Goal: Transaction & Acquisition: Book appointment/travel/reservation

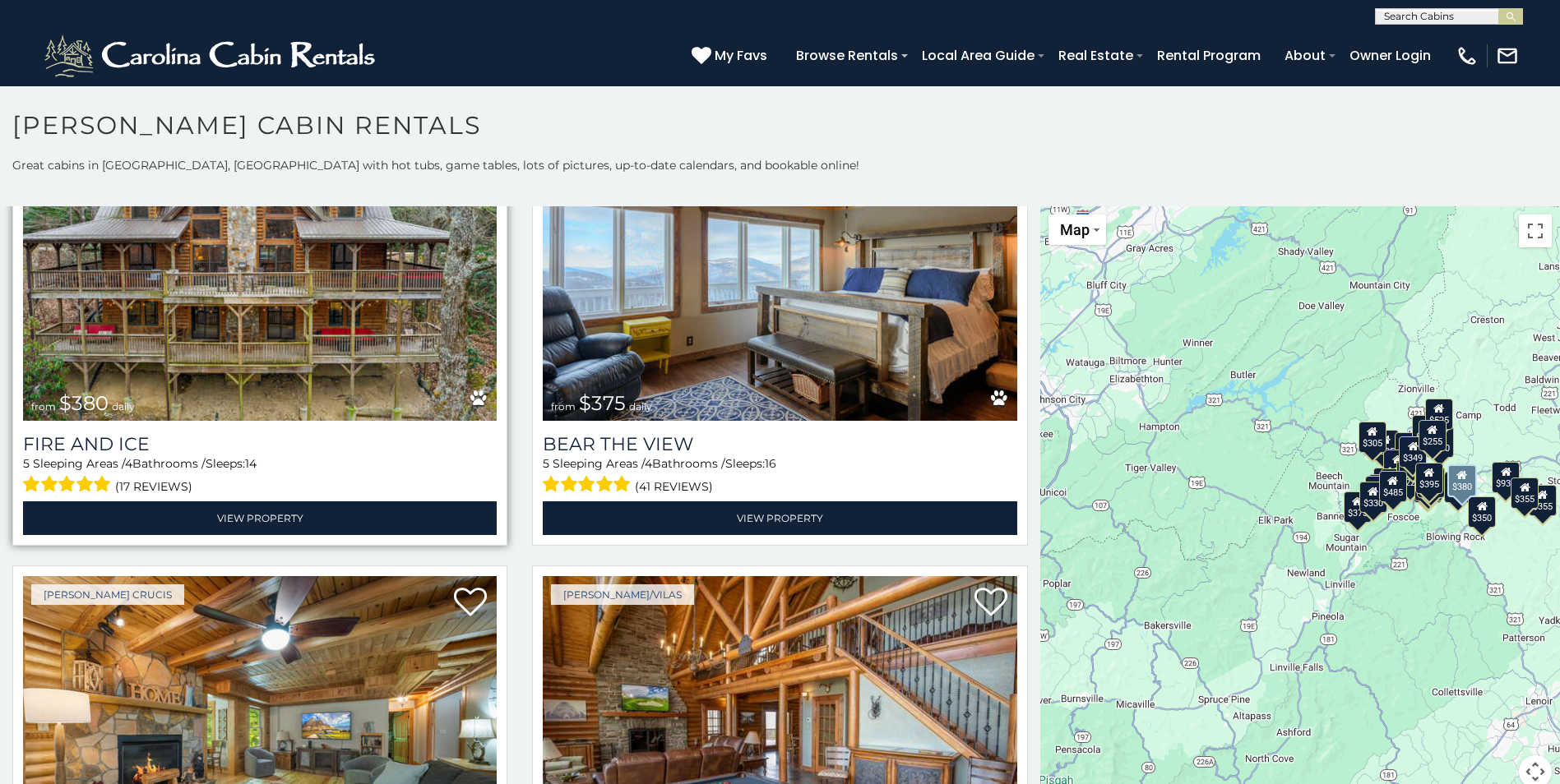
scroll to position [4850, 0]
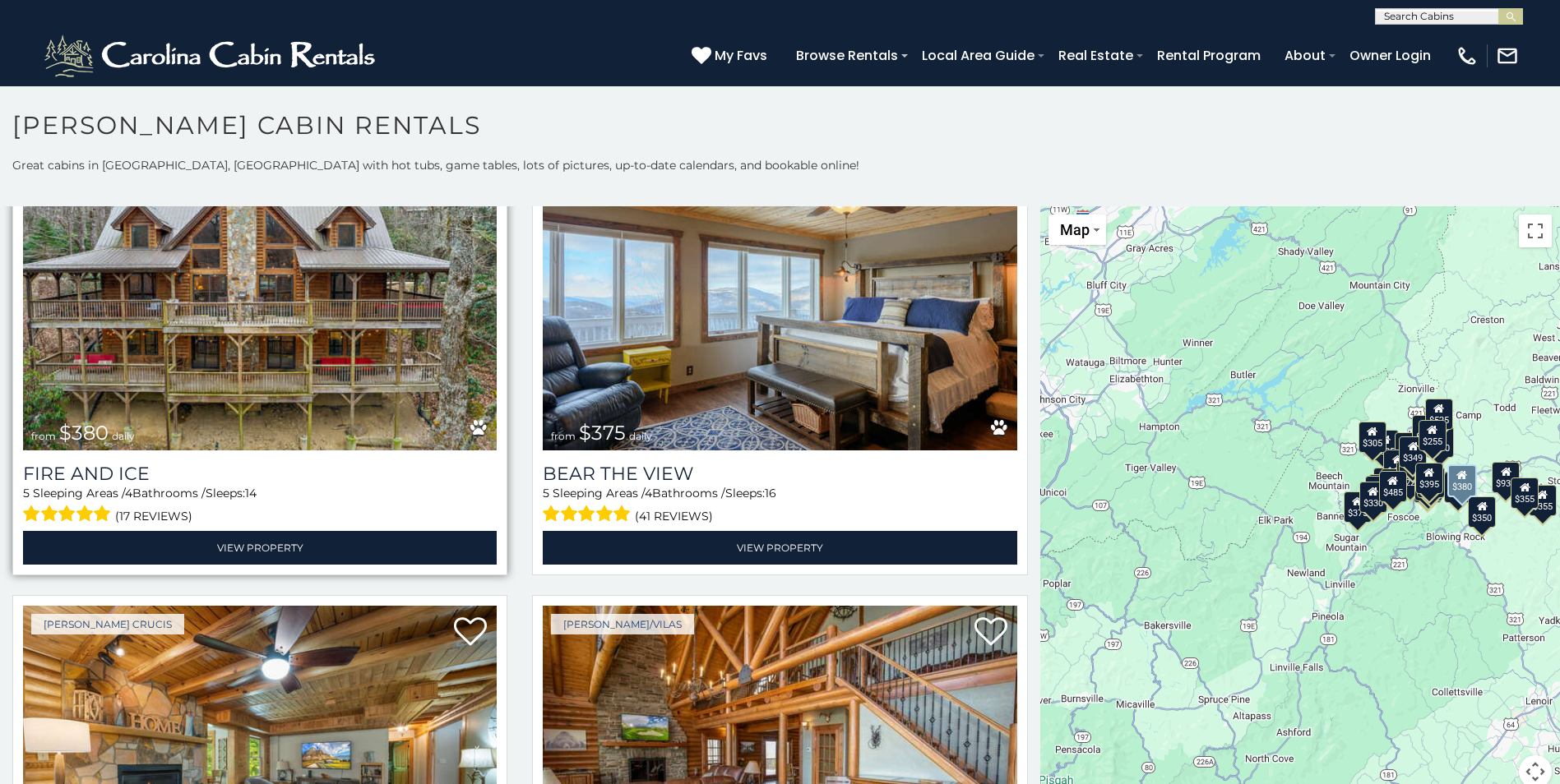
click at [280, 349] on img at bounding box center [260, 291] width 473 height 317
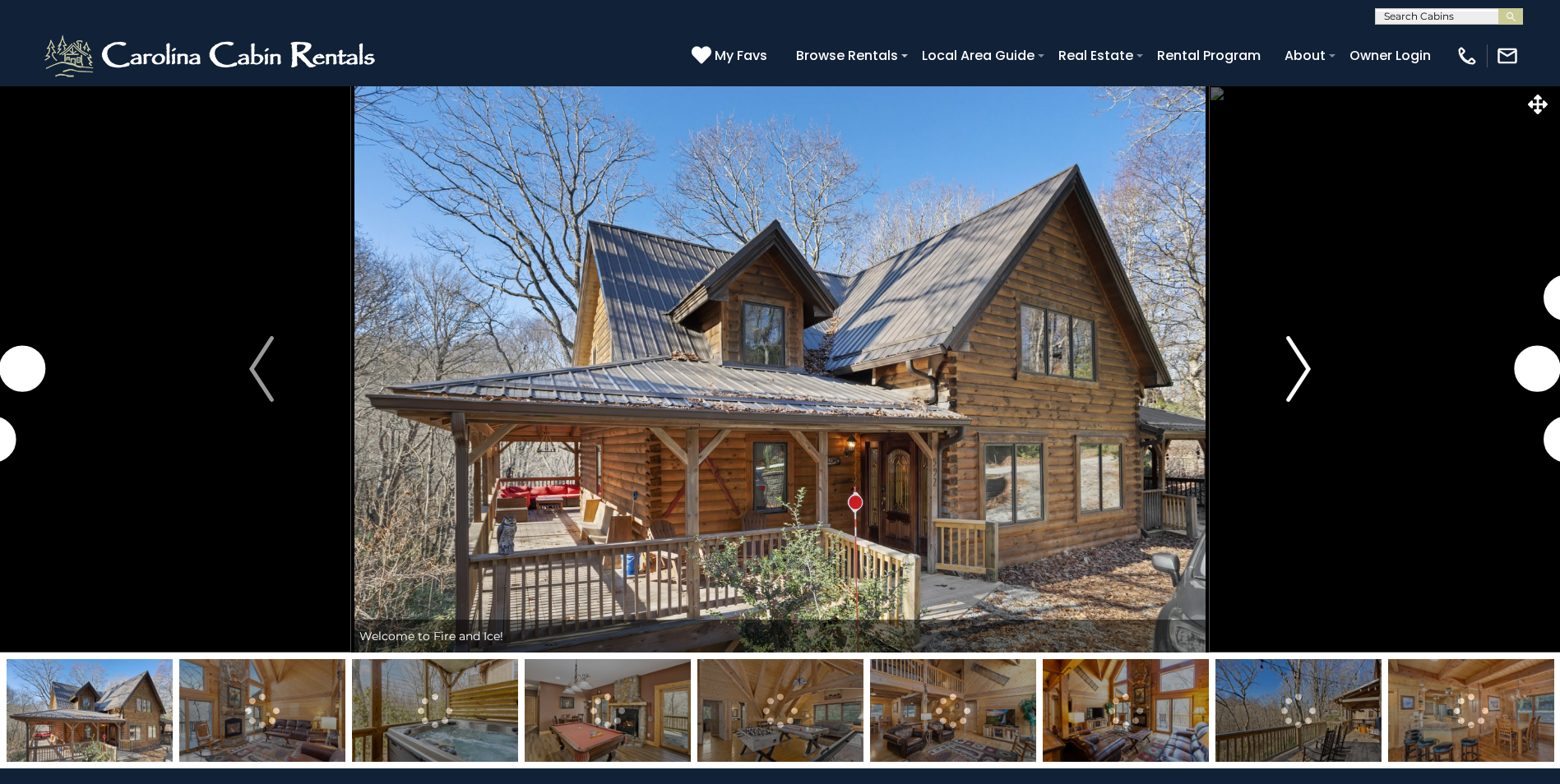
click at [1303, 376] on img "Next" at bounding box center [1298, 369] width 25 height 65
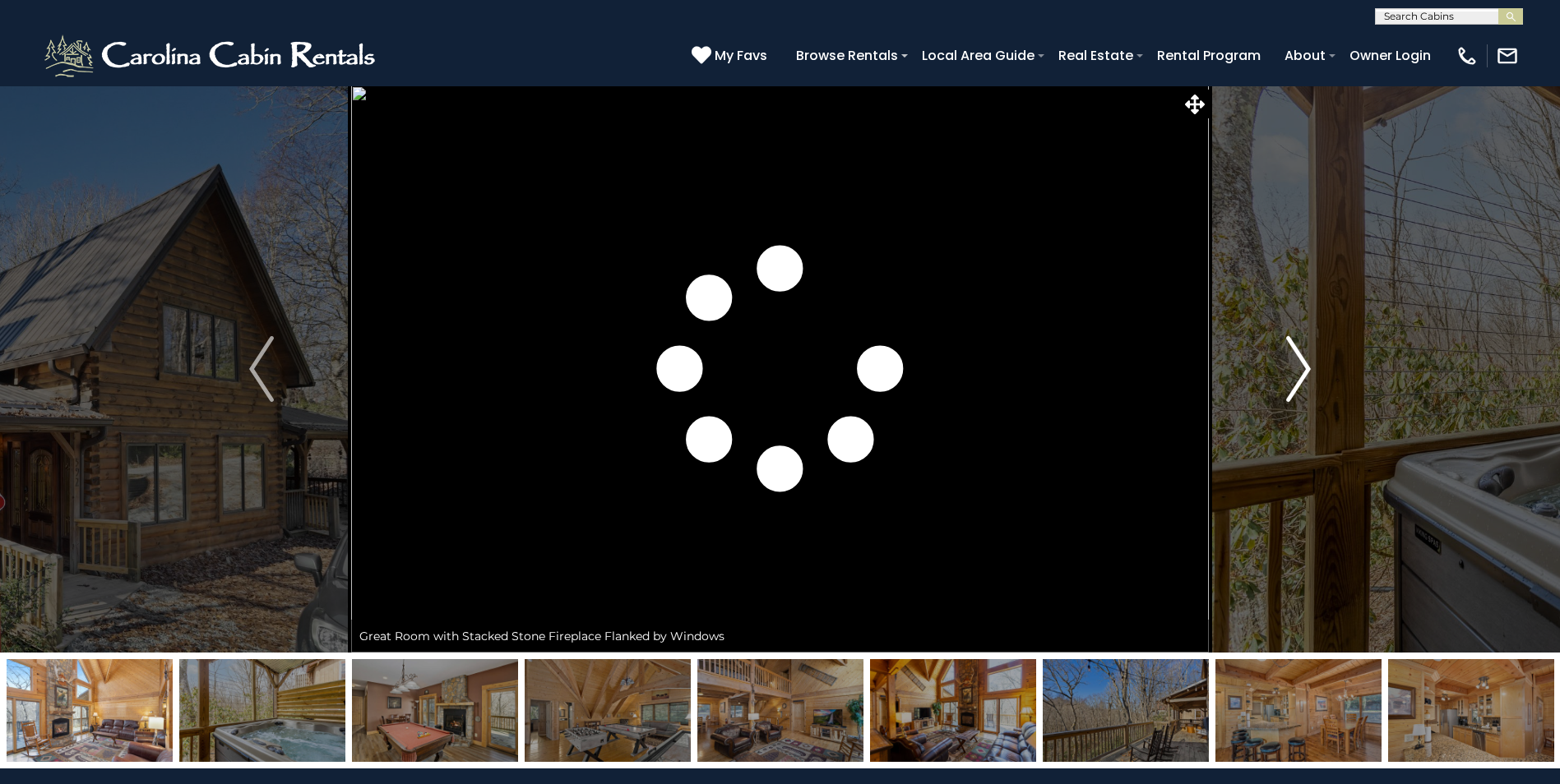
click at [1297, 370] on img "Next" at bounding box center [1298, 369] width 25 height 65
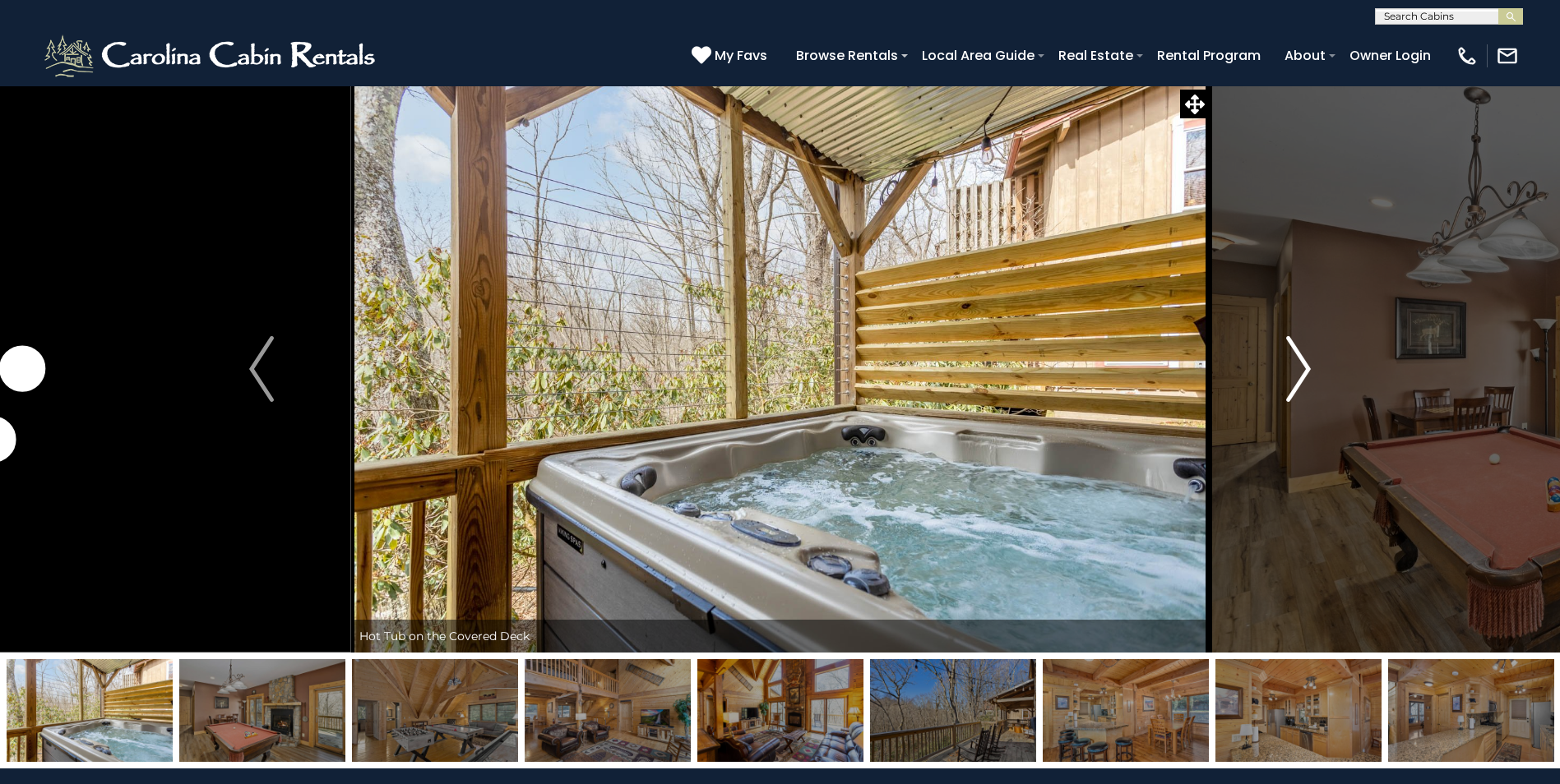
click at [1297, 370] on img "Next" at bounding box center [1298, 369] width 25 height 65
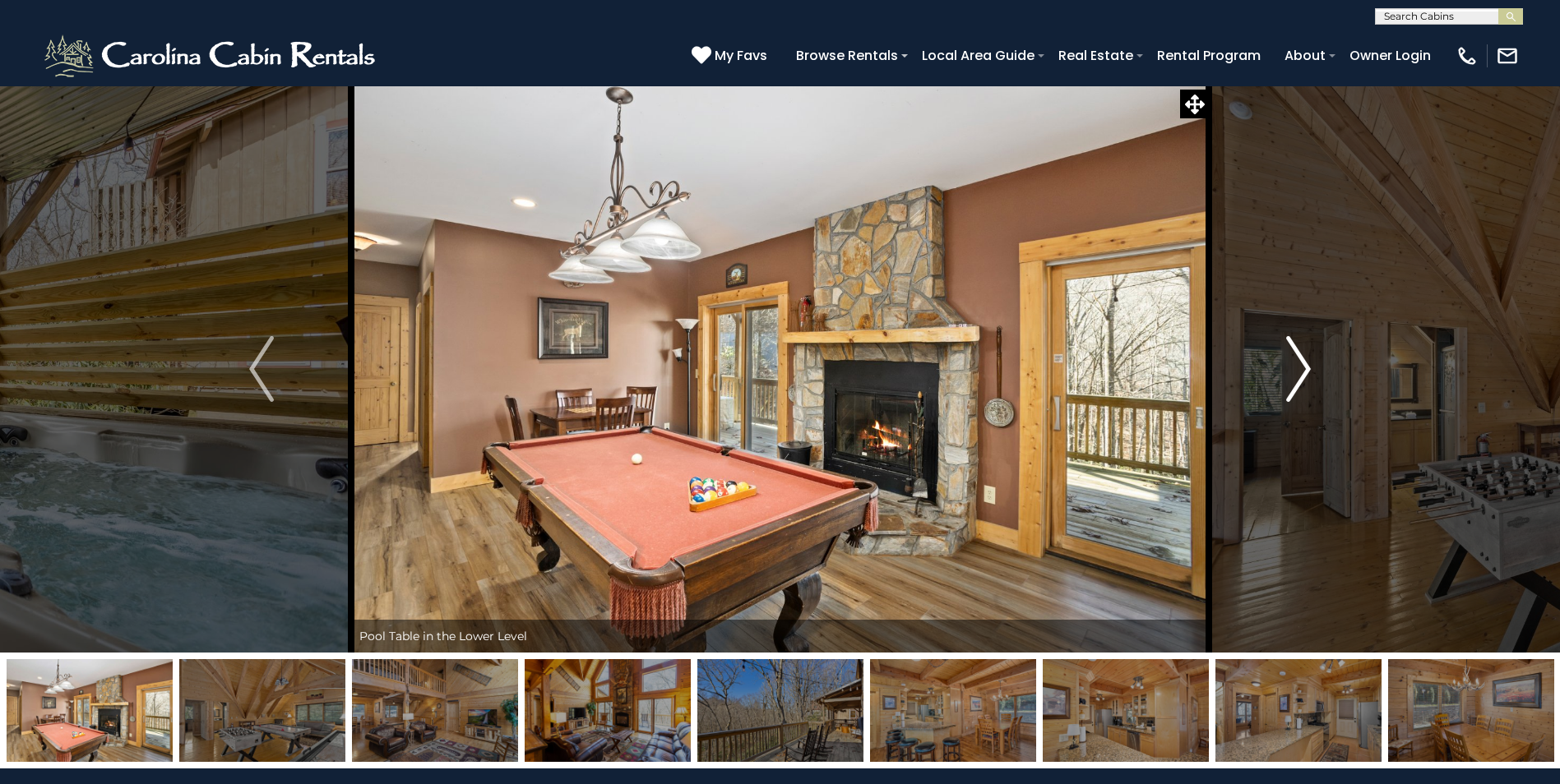
click at [1297, 370] on img "Next" at bounding box center [1298, 369] width 25 height 65
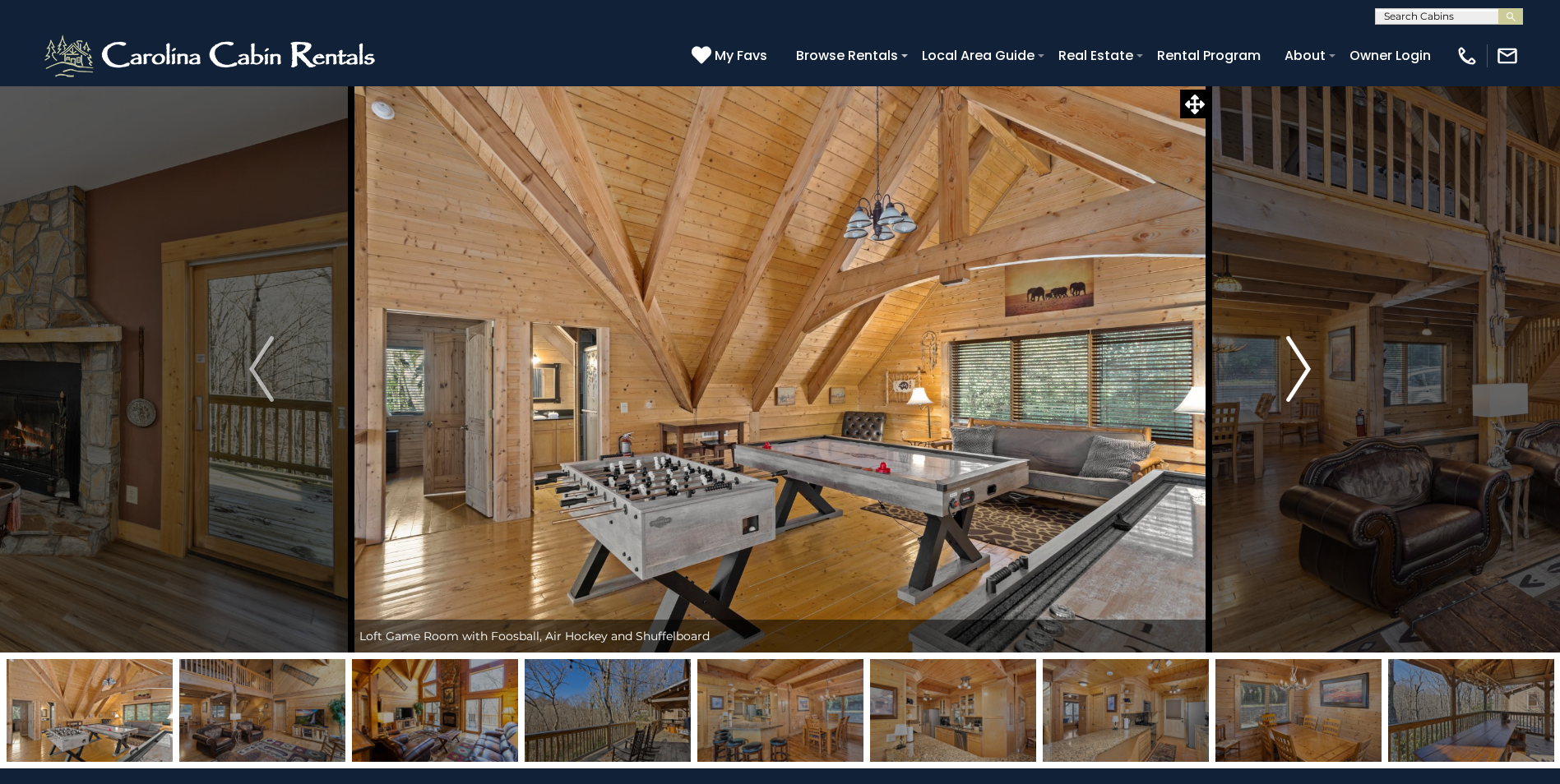
click at [1298, 367] on img "Next" at bounding box center [1298, 369] width 25 height 65
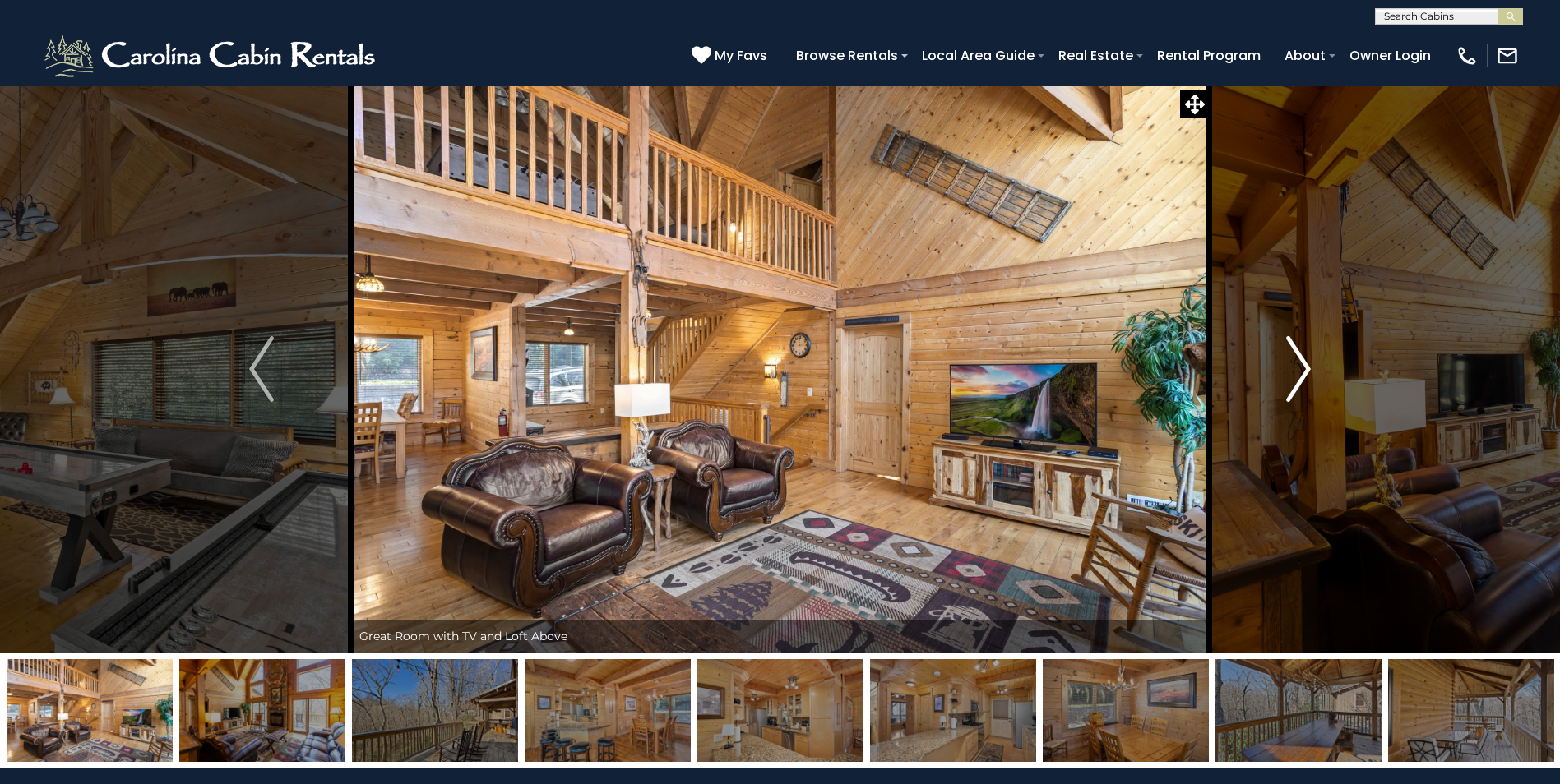
click at [1298, 367] on img "Next" at bounding box center [1298, 369] width 25 height 65
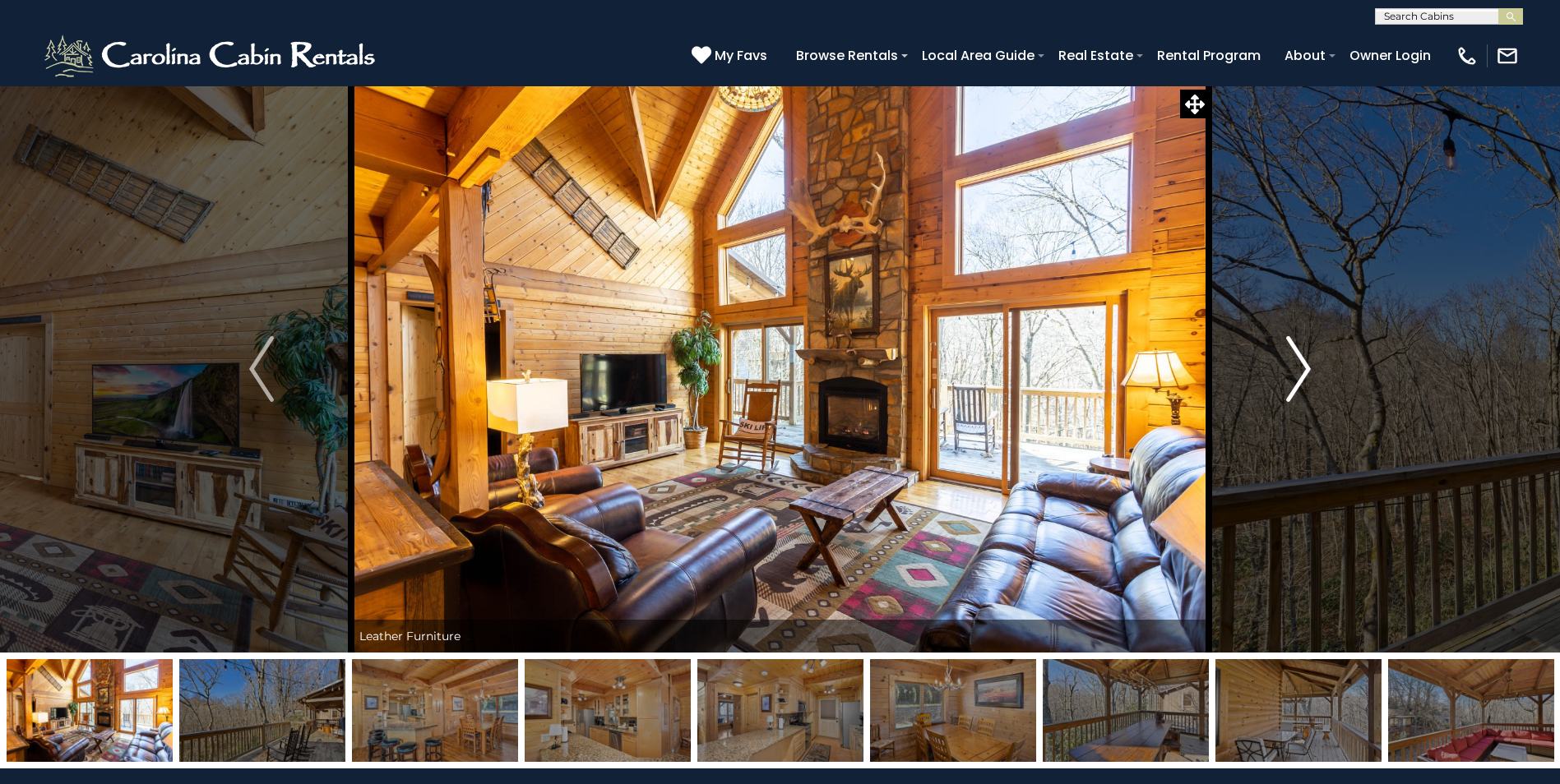
click at [1297, 367] on img "Next" at bounding box center [1298, 369] width 25 height 65
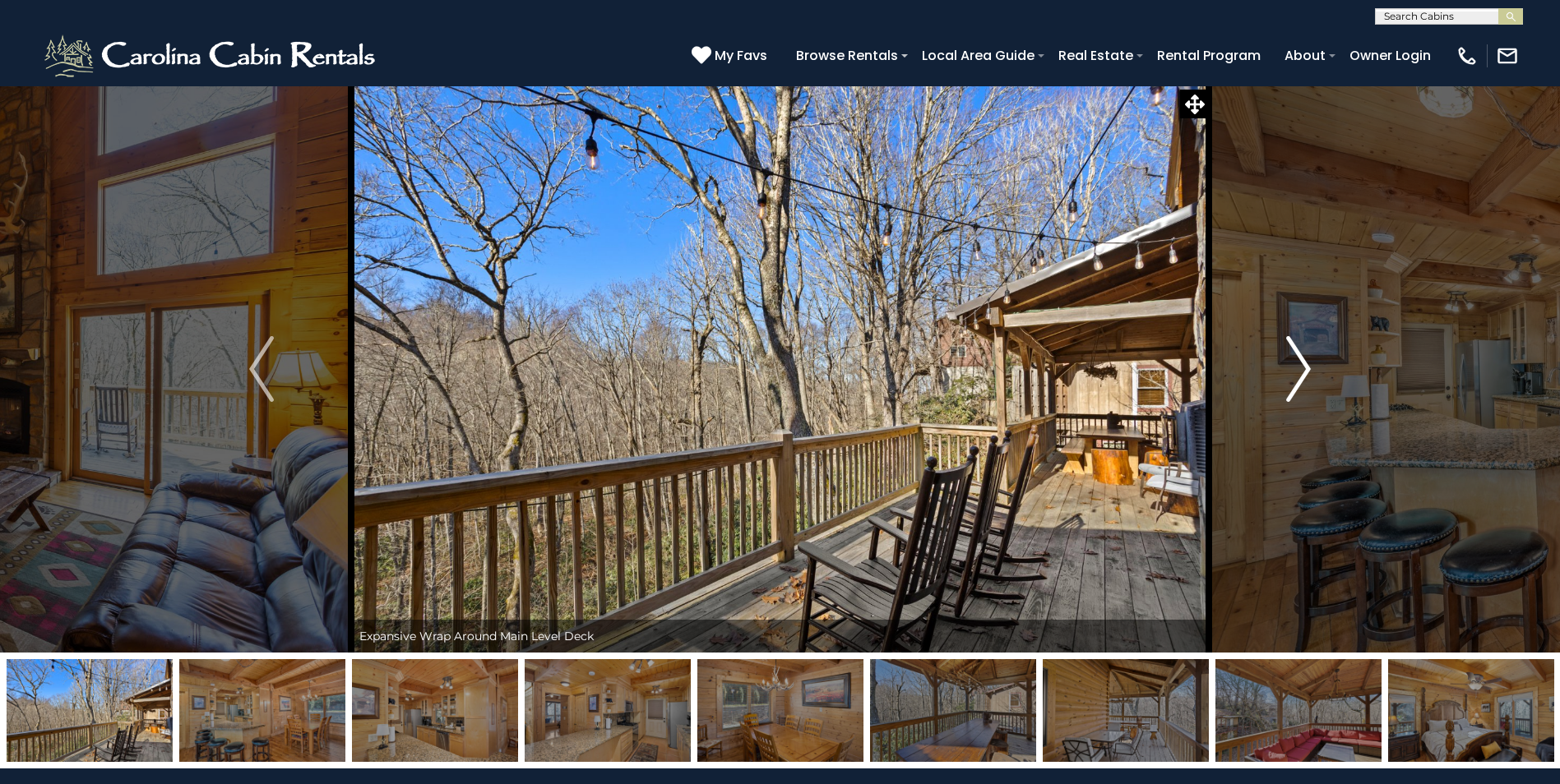
click at [1297, 367] on img "Next" at bounding box center [1298, 369] width 25 height 65
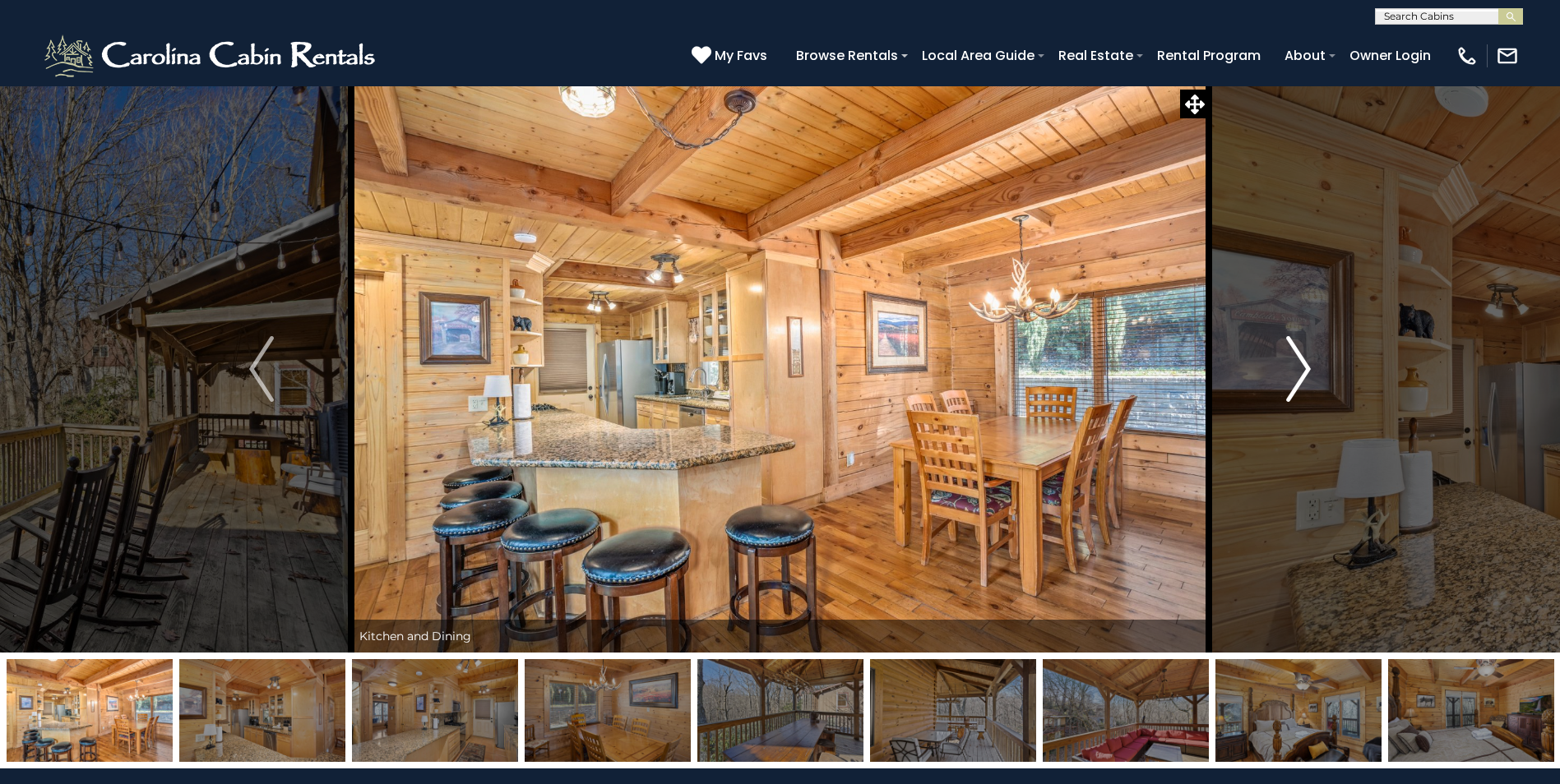
click at [1297, 367] on img "Next" at bounding box center [1298, 369] width 25 height 65
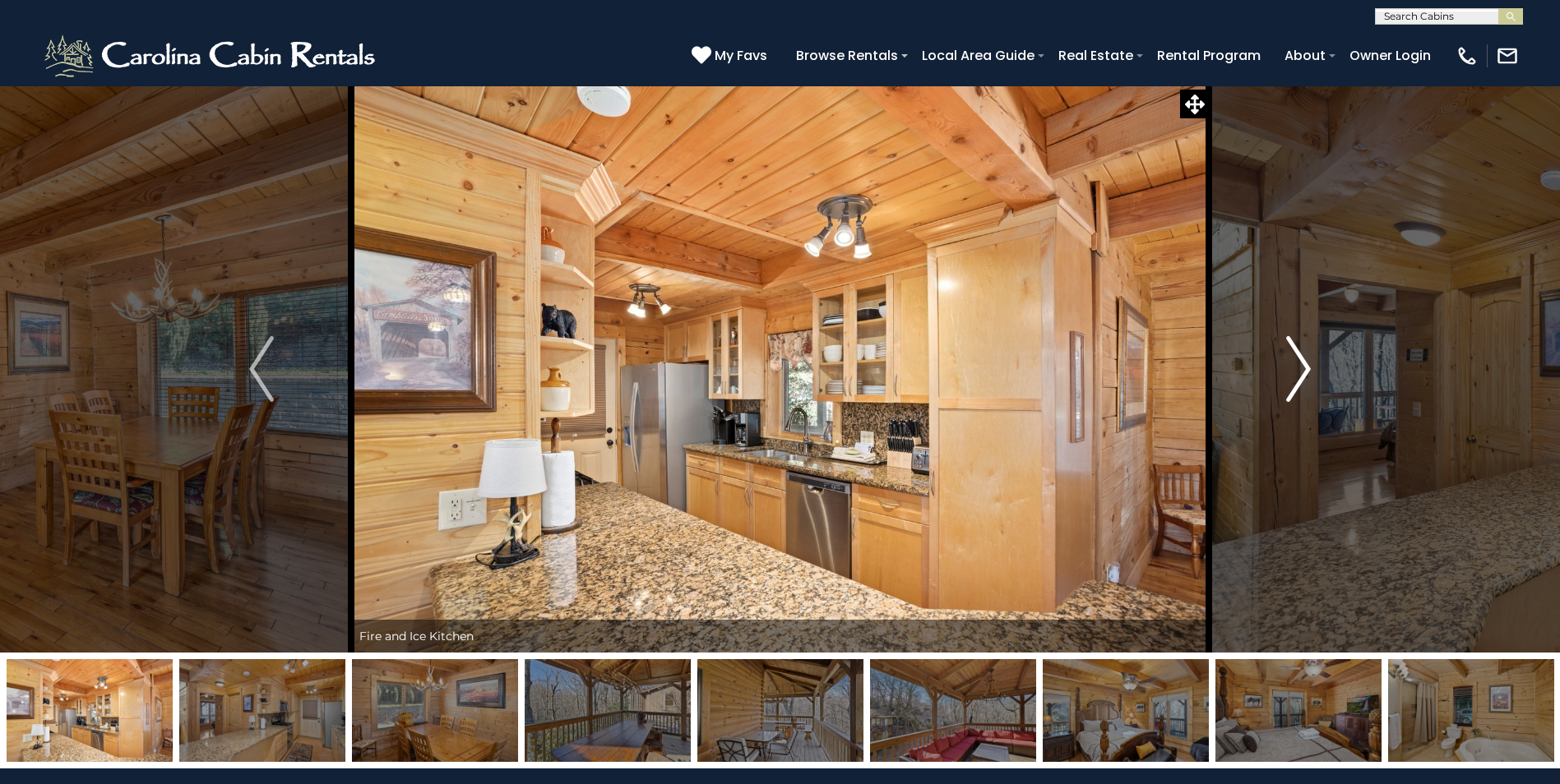
click at [1297, 367] on img "Next" at bounding box center [1298, 369] width 25 height 65
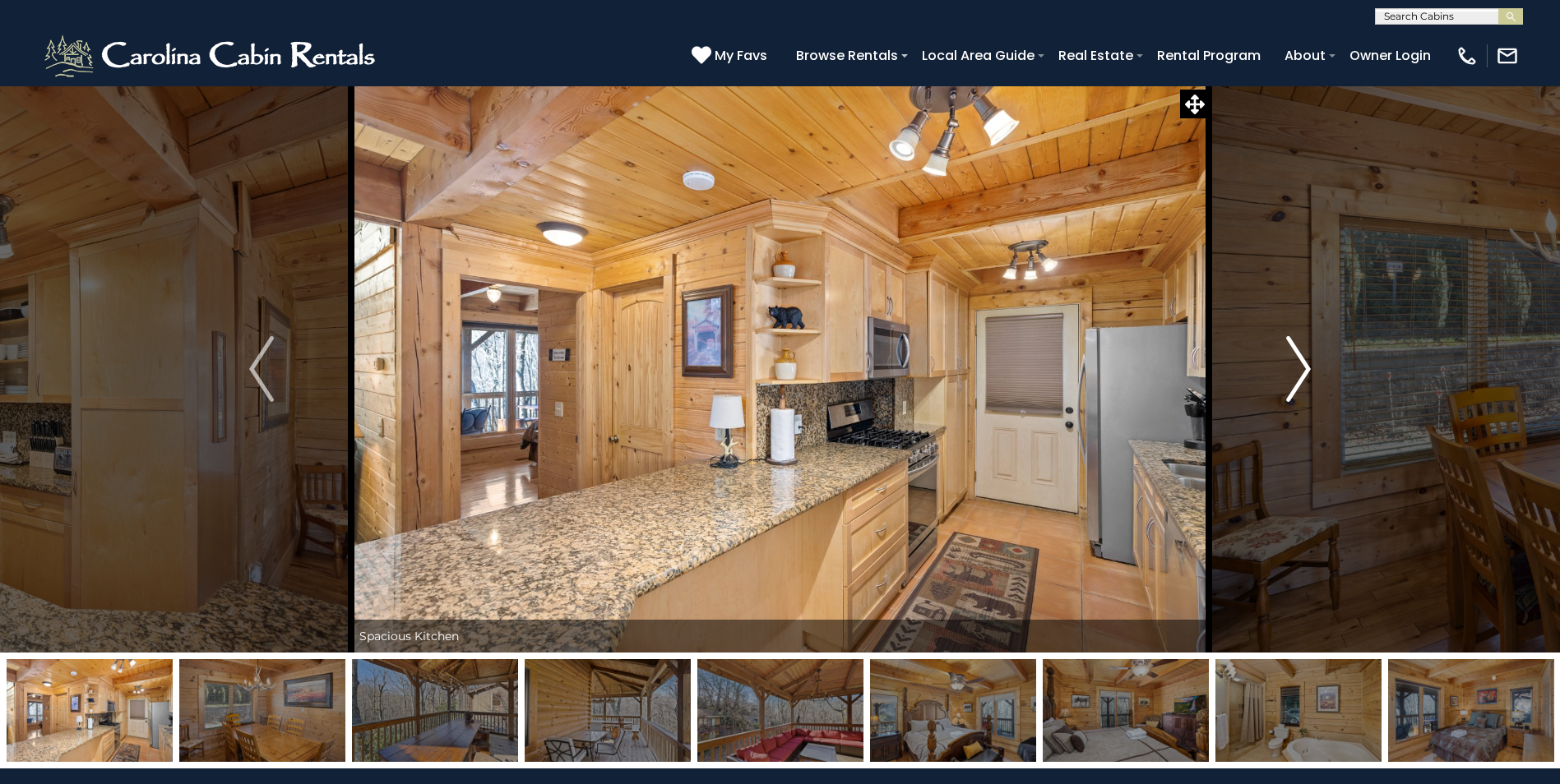
click at [1297, 367] on img "Next" at bounding box center [1298, 369] width 25 height 65
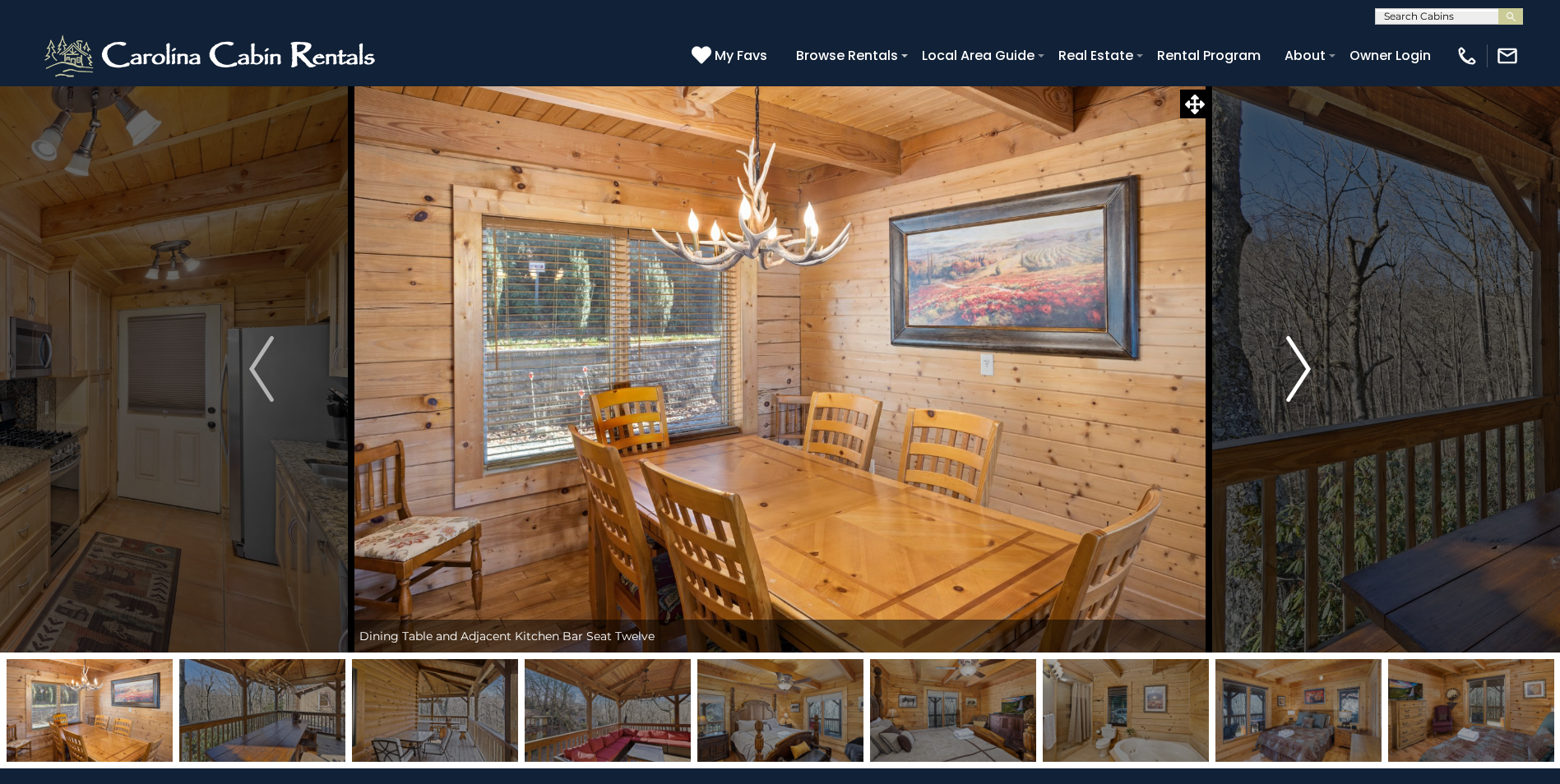
click at [1297, 367] on img "Next" at bounding box center [1298, 369] width 25 height 65
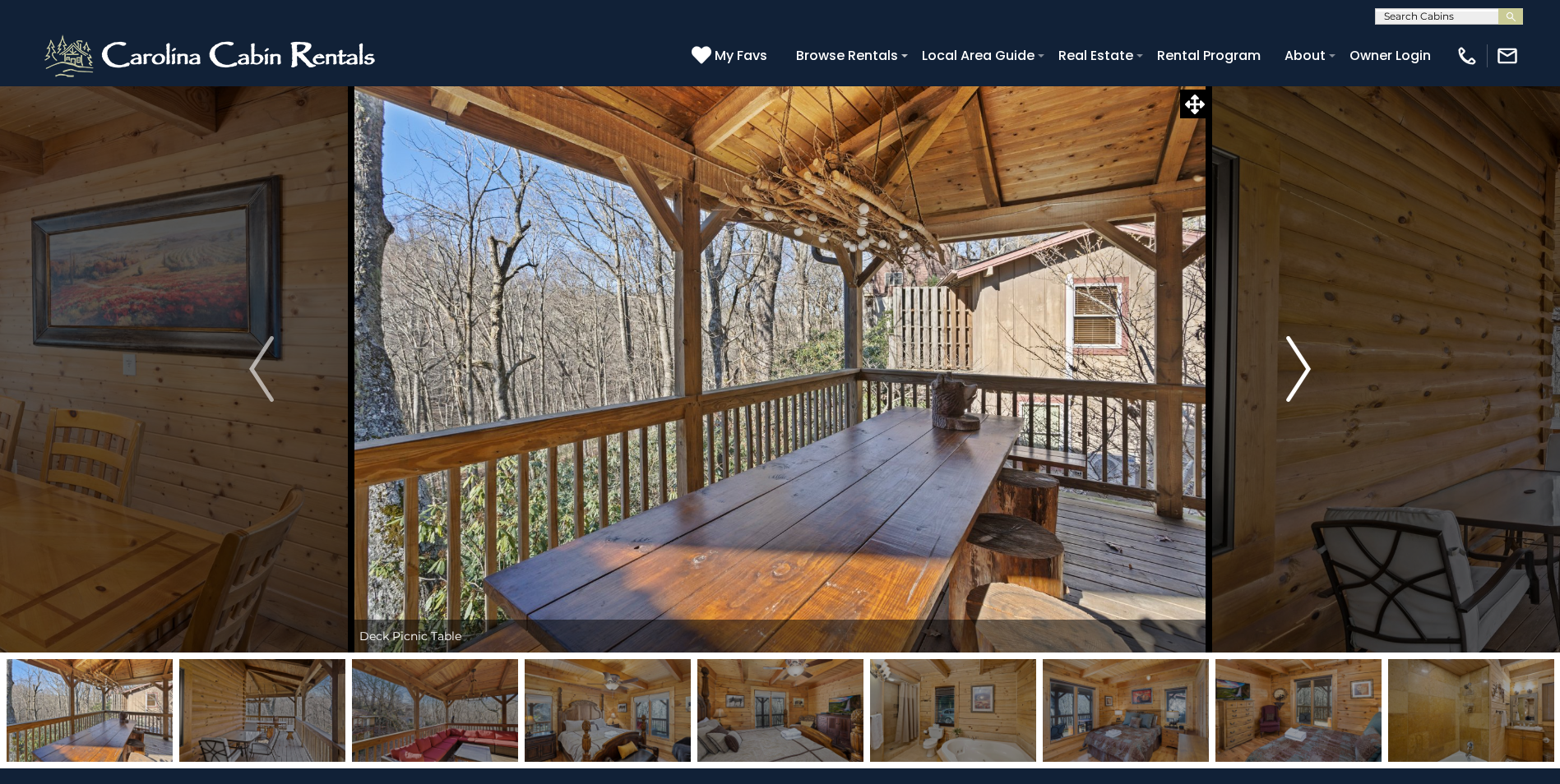
click at [1297, 367] on img "Next" at bounding box center [1298, 369] width 25 height 65
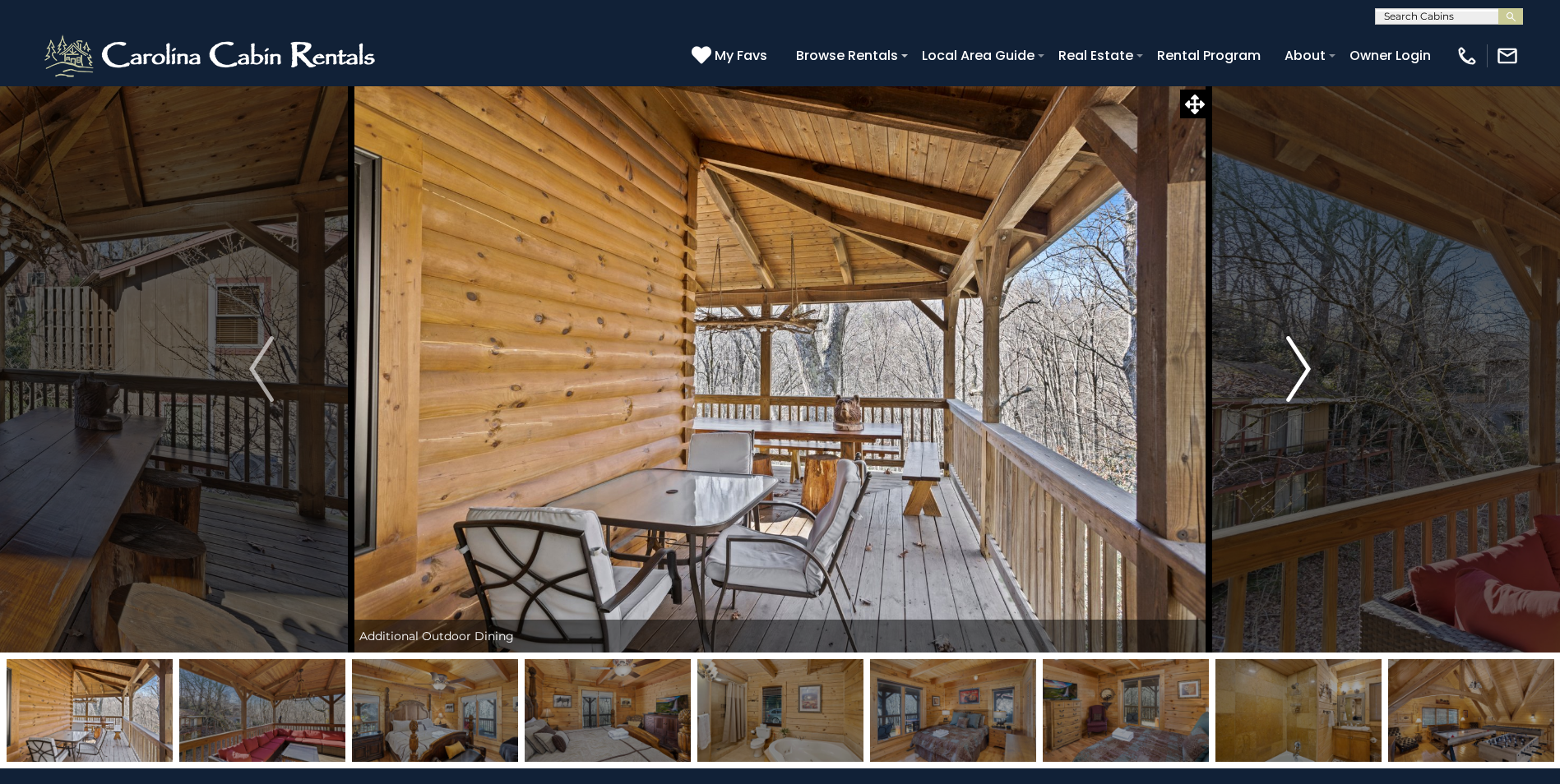
click at [1297, 365] on img "Next" at bounding box center [1298, 369] width 25 height 65
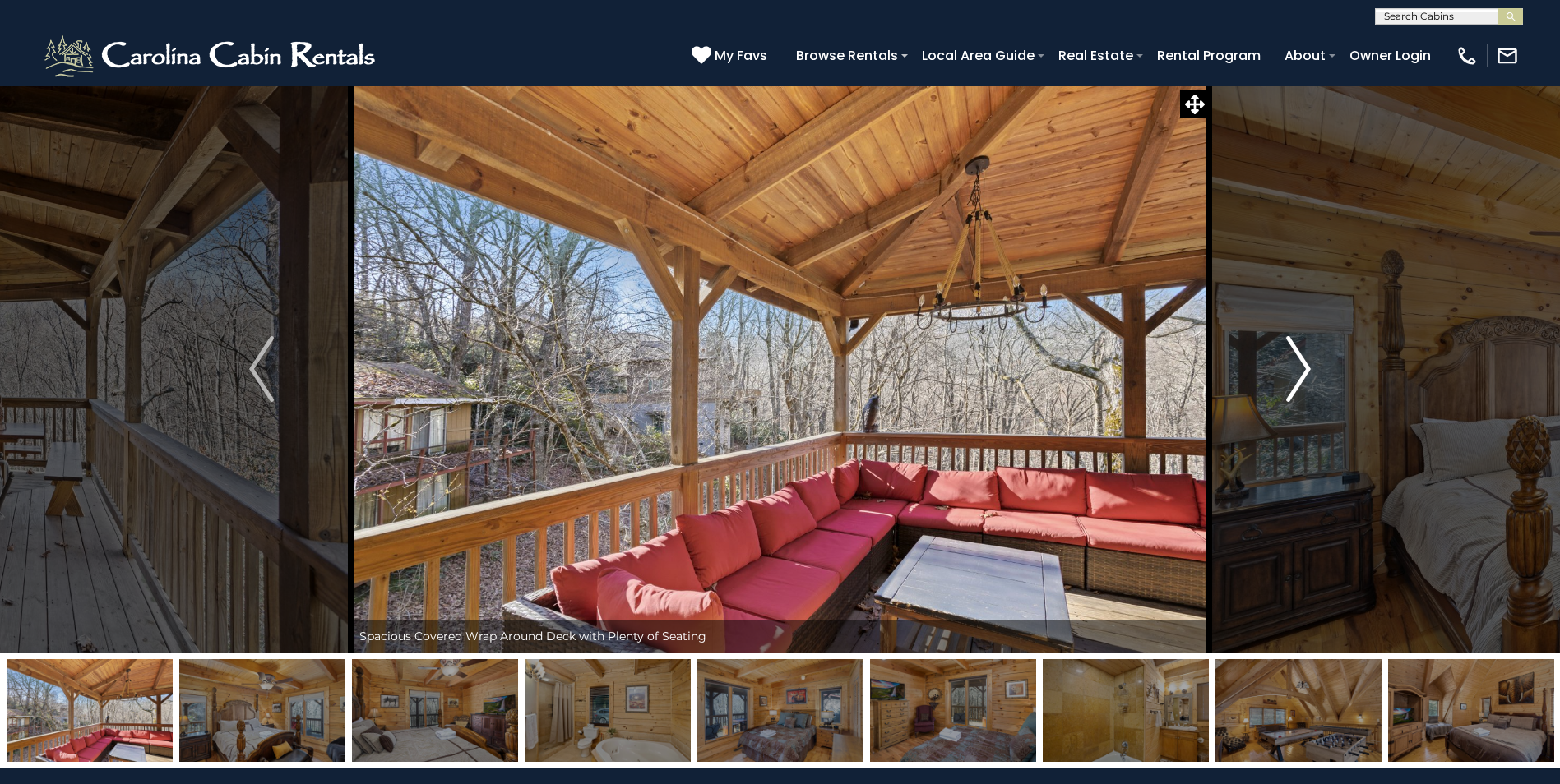
click at [1297, 365] on img "Next" at bounding box center [1298, 369] width 25 height 65
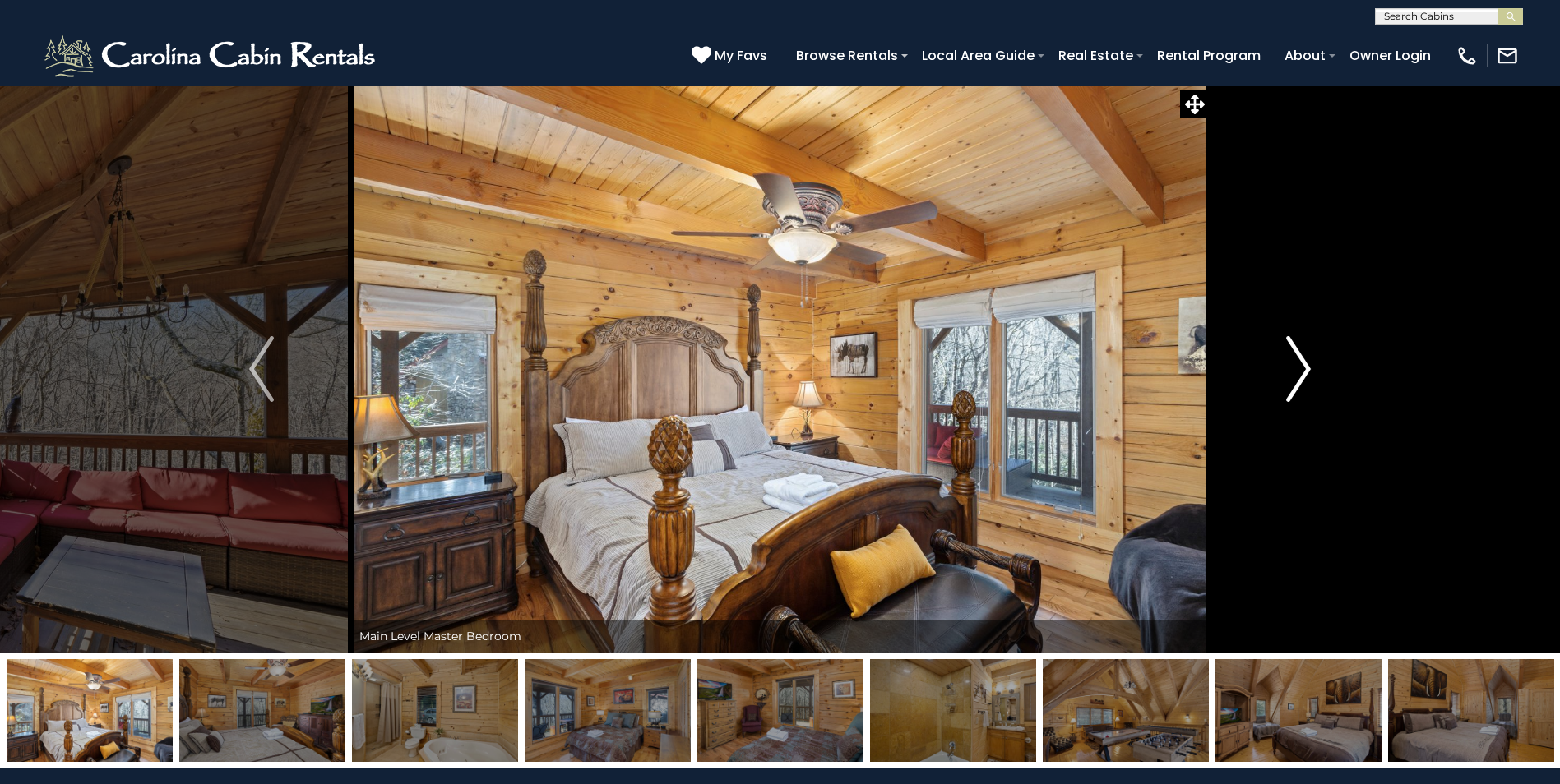
click at [1298, 364] on img "Next" at bounding box center [1298, 369] width 25 height 65
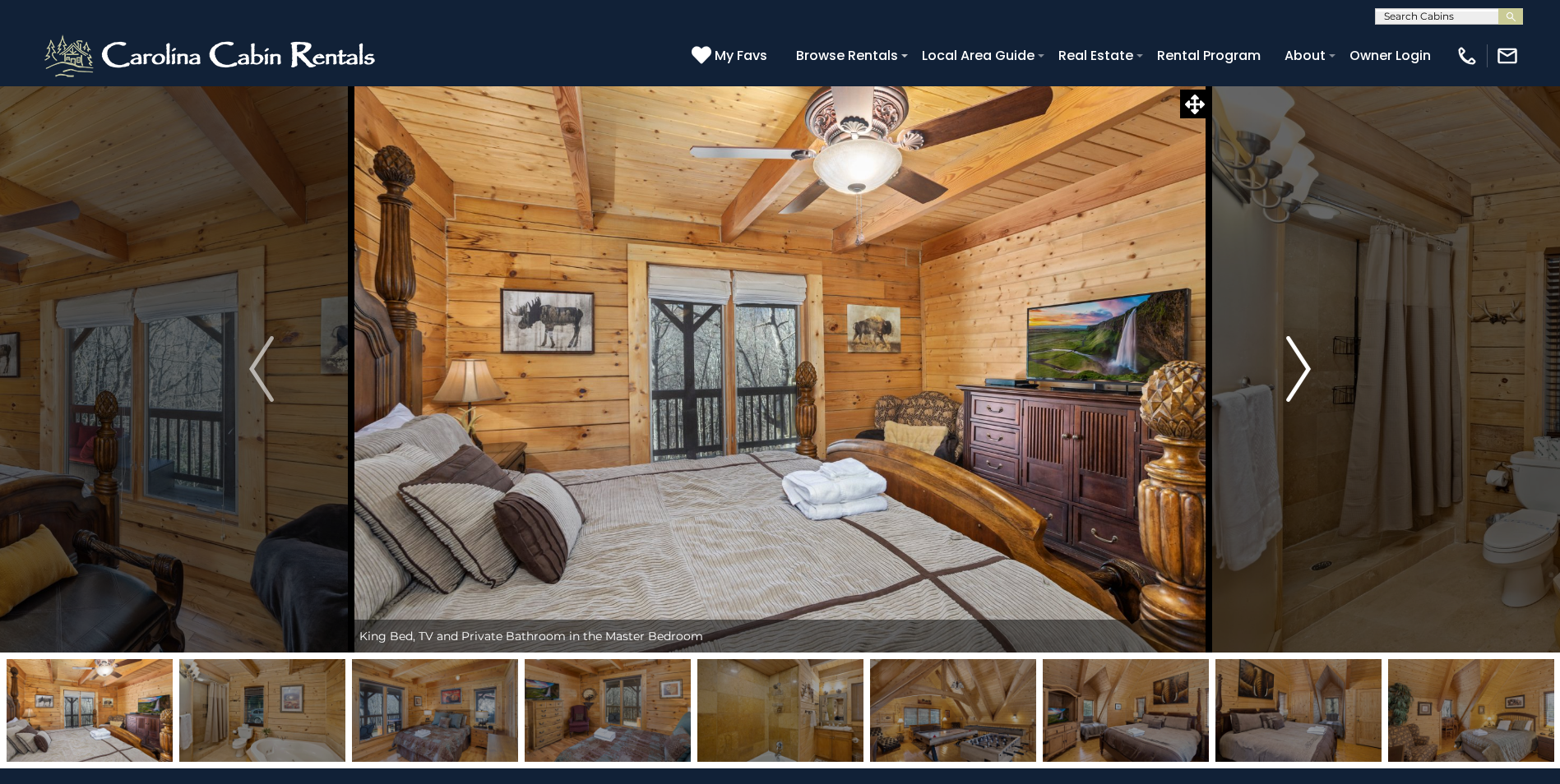
click at [1298, 364] on img "Next" at bounding box center [1298, 369] width 25 height 65
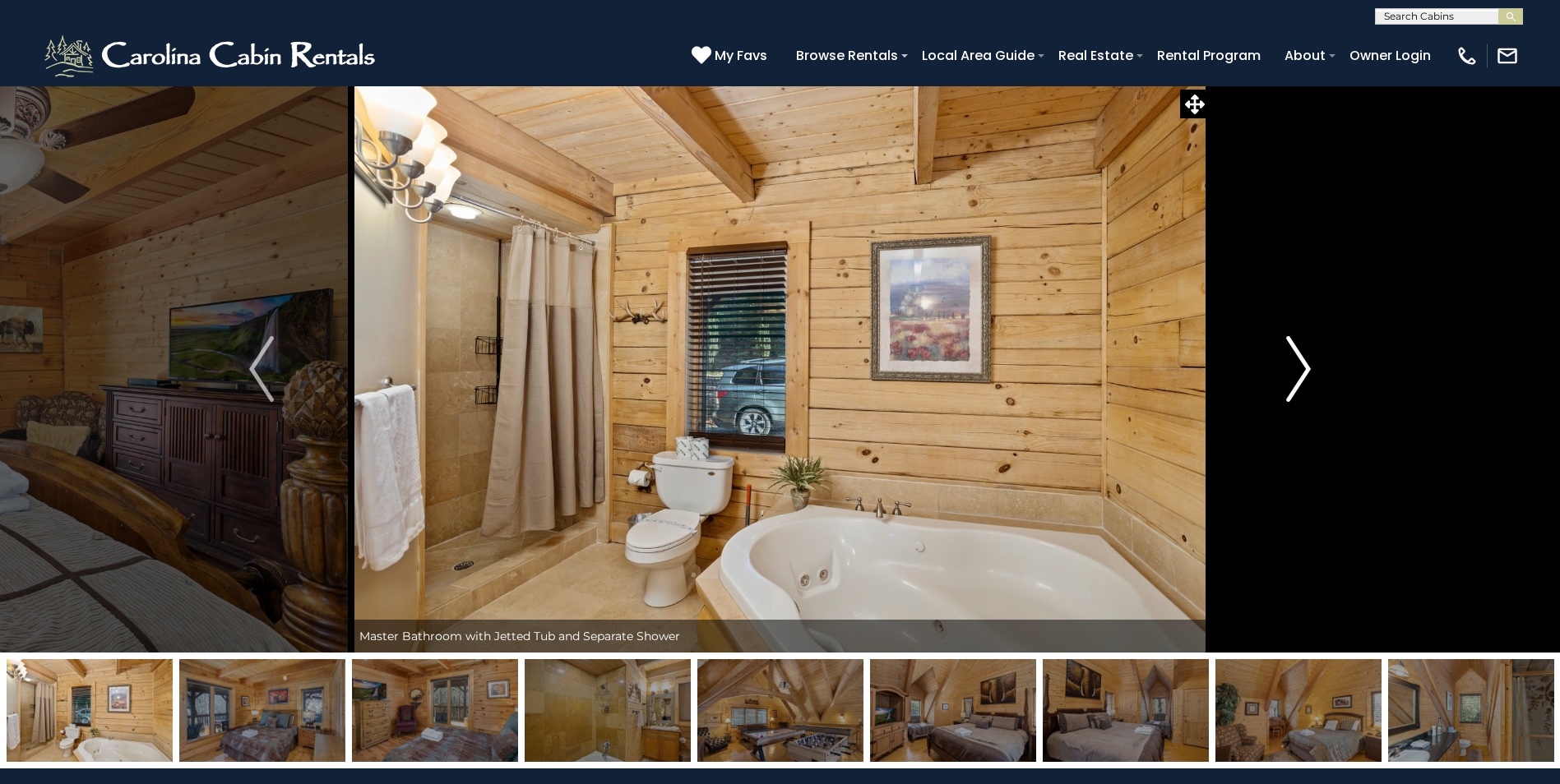
click at [1298, 364] on img "Next" at bounding box center [1298, 369] width 25 height 65
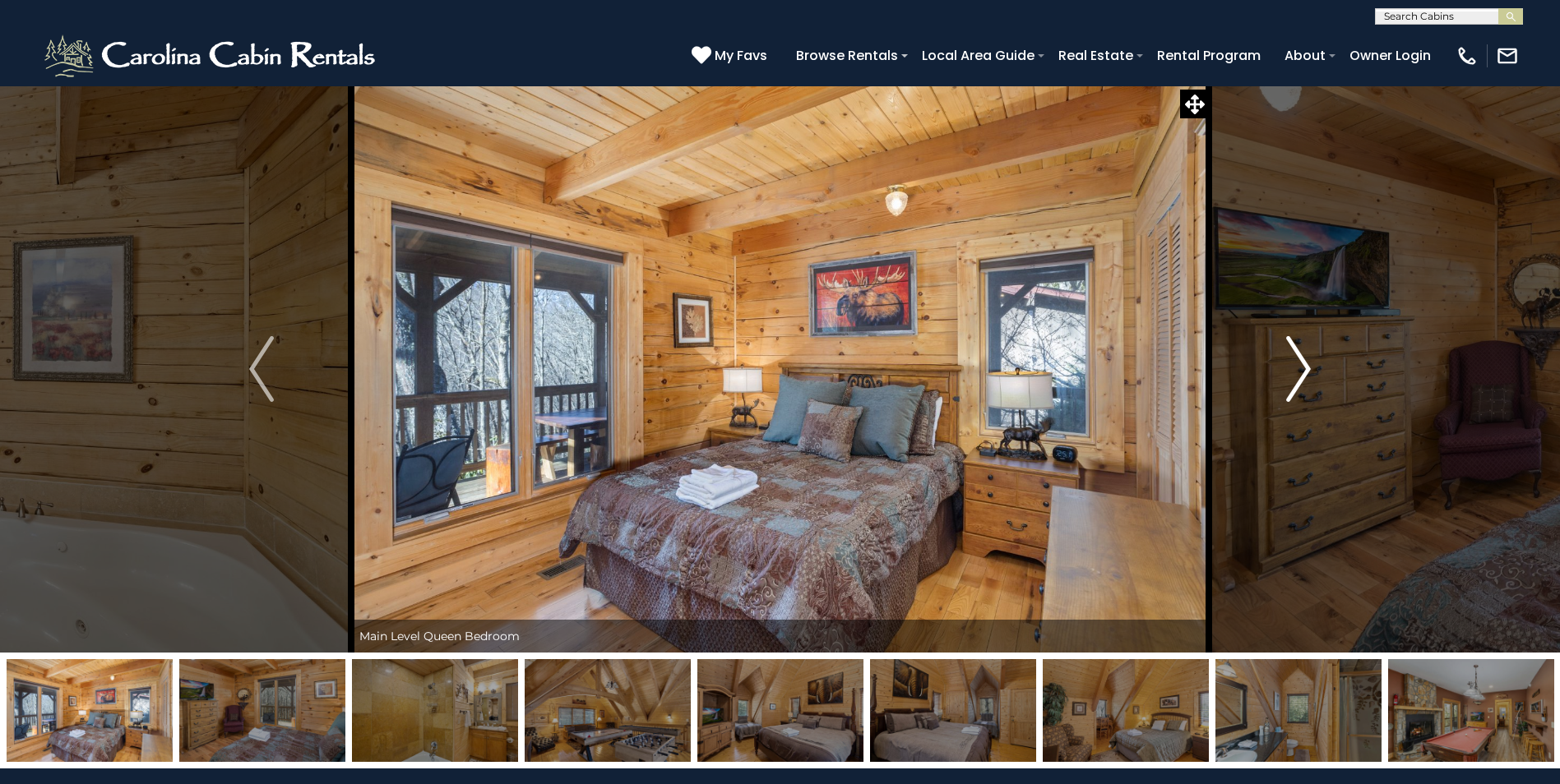
click at [1298, 364] on img "Next" at bounding box center [1298, 369] width 25 height 65
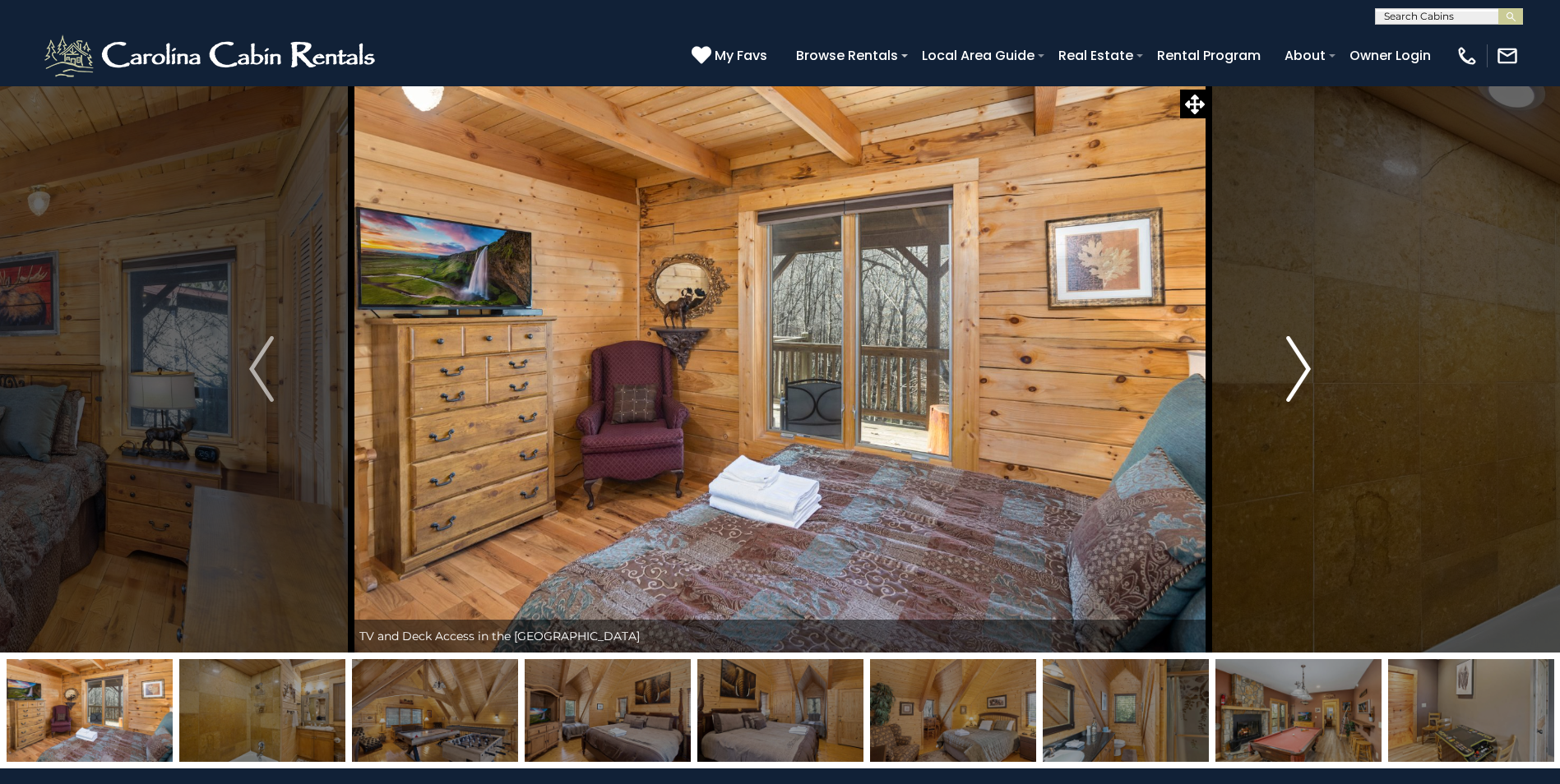
click at [1298, 364] on img "Next" at bounding box center [1298, 369] width 25 height 65
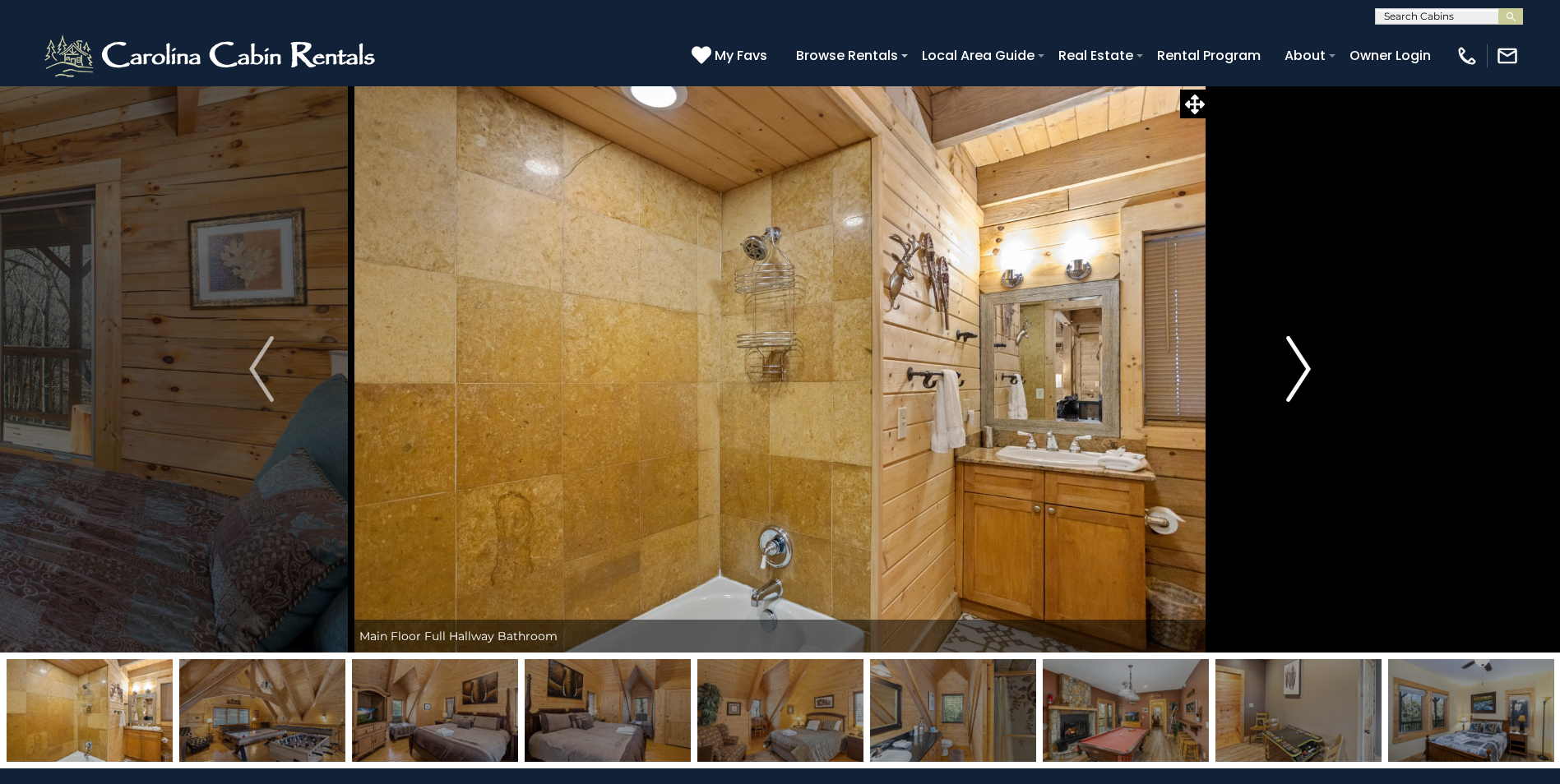
click at [1298, 364] on img "Next" at bounding box center [1298, 369] width 25 height 65
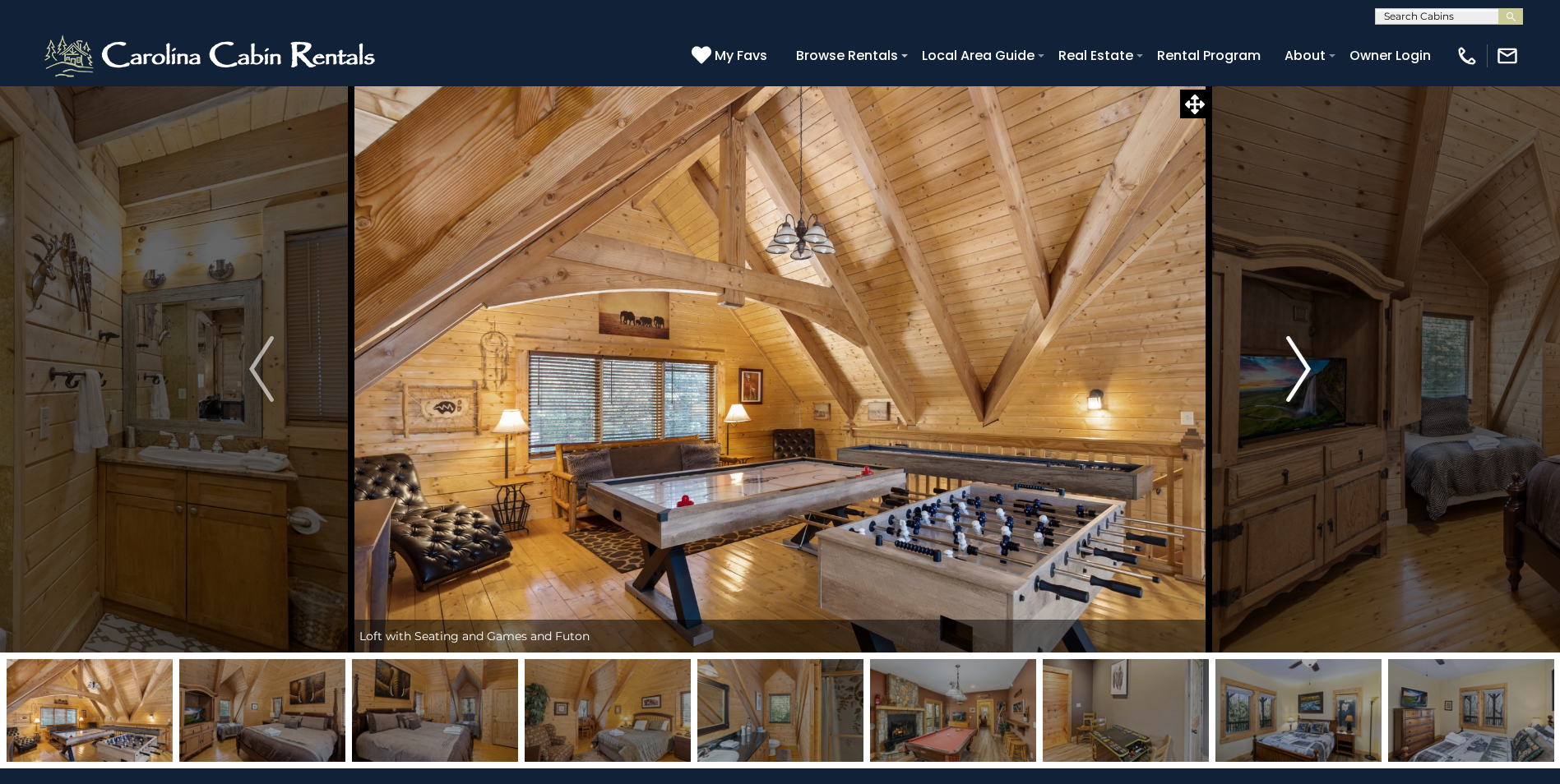
click at [1306, 365] on img "Next" at bounding box center [1298, 369] width 25 height 65
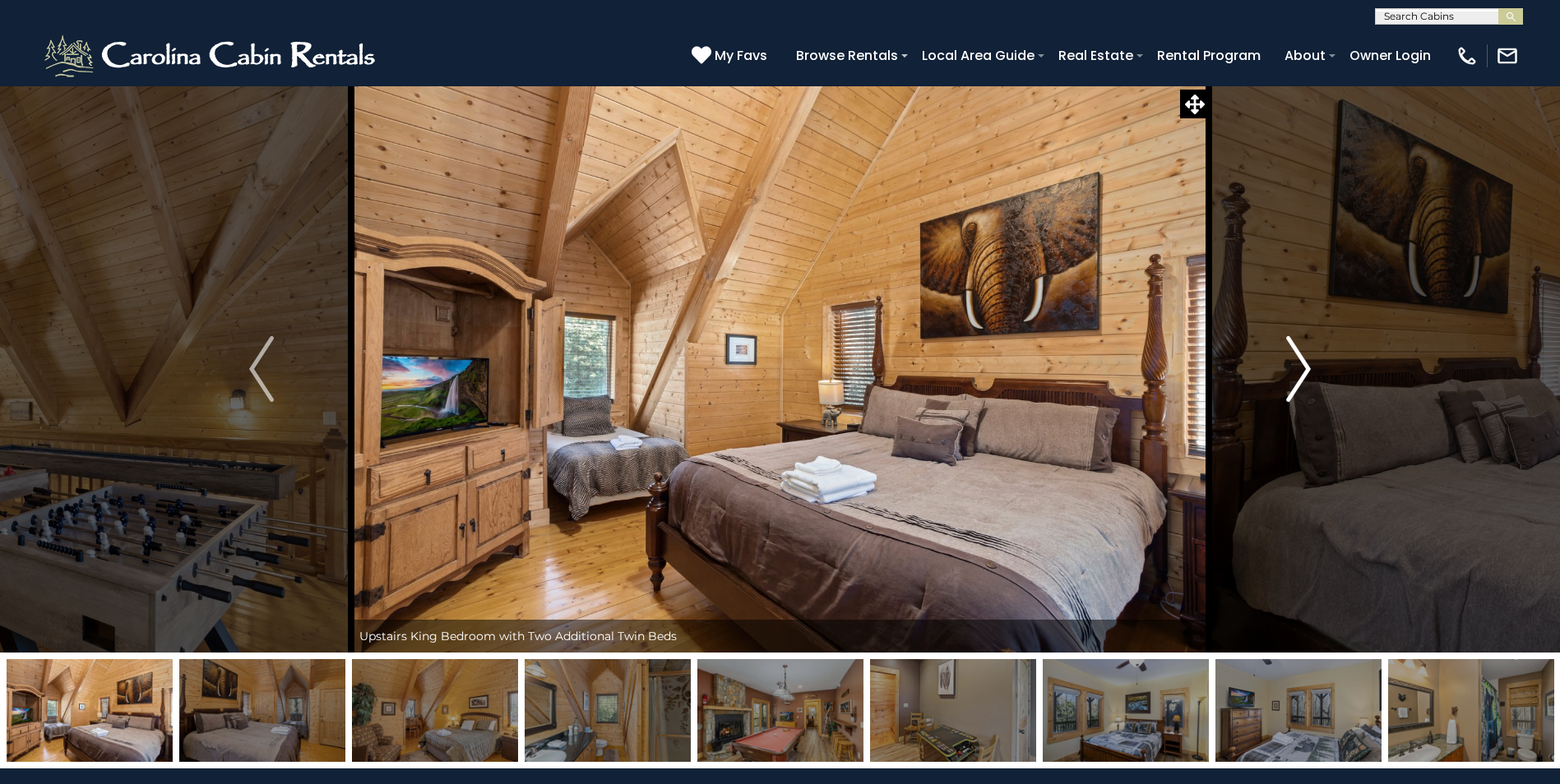
click at [1305, 363] on img "Next" at bounding box center [1298, 369] width 25 height 65
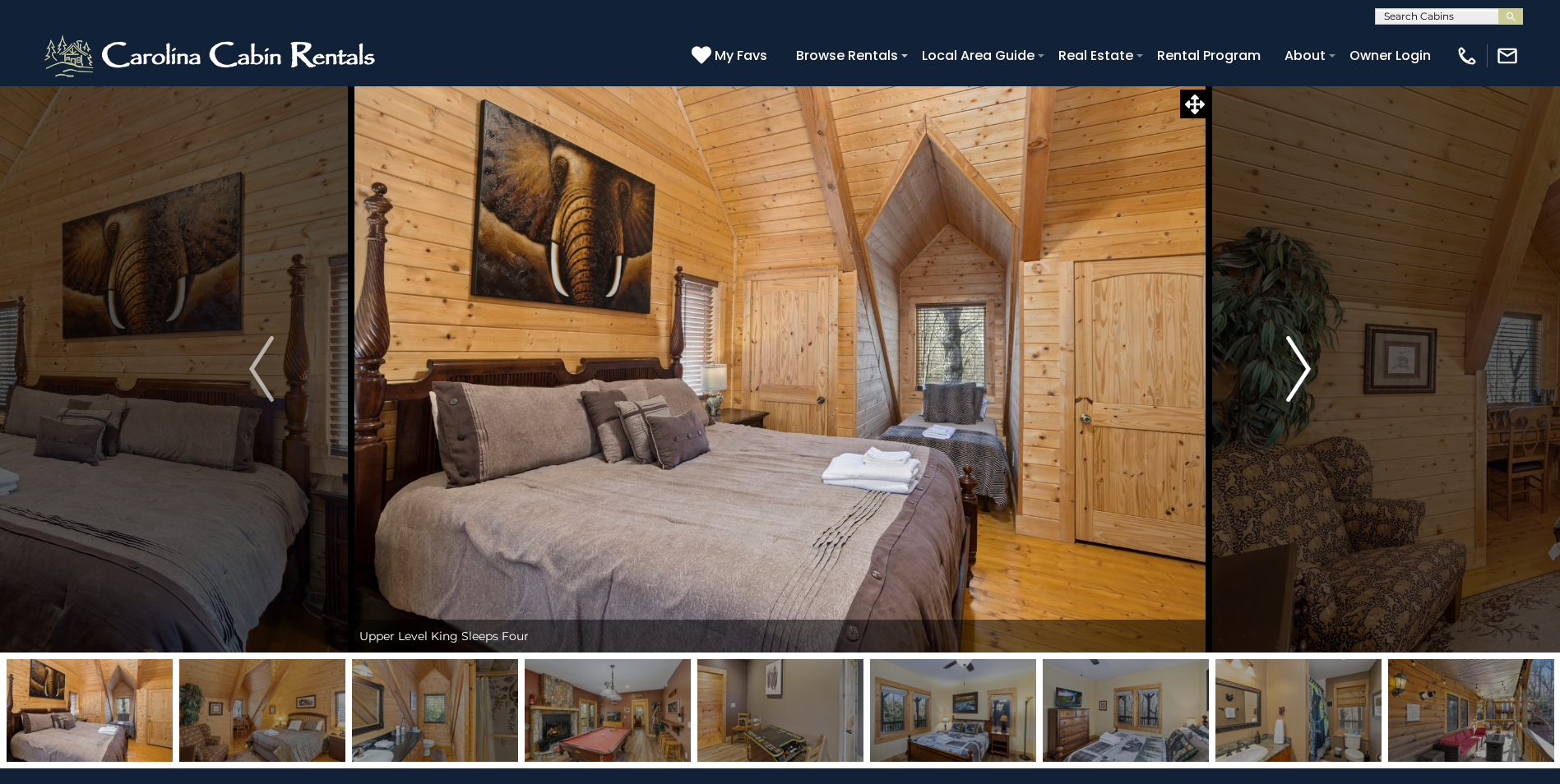
click at [1299, 365] on img "Next" at bounding box center [1298, 369] width 25 height 65
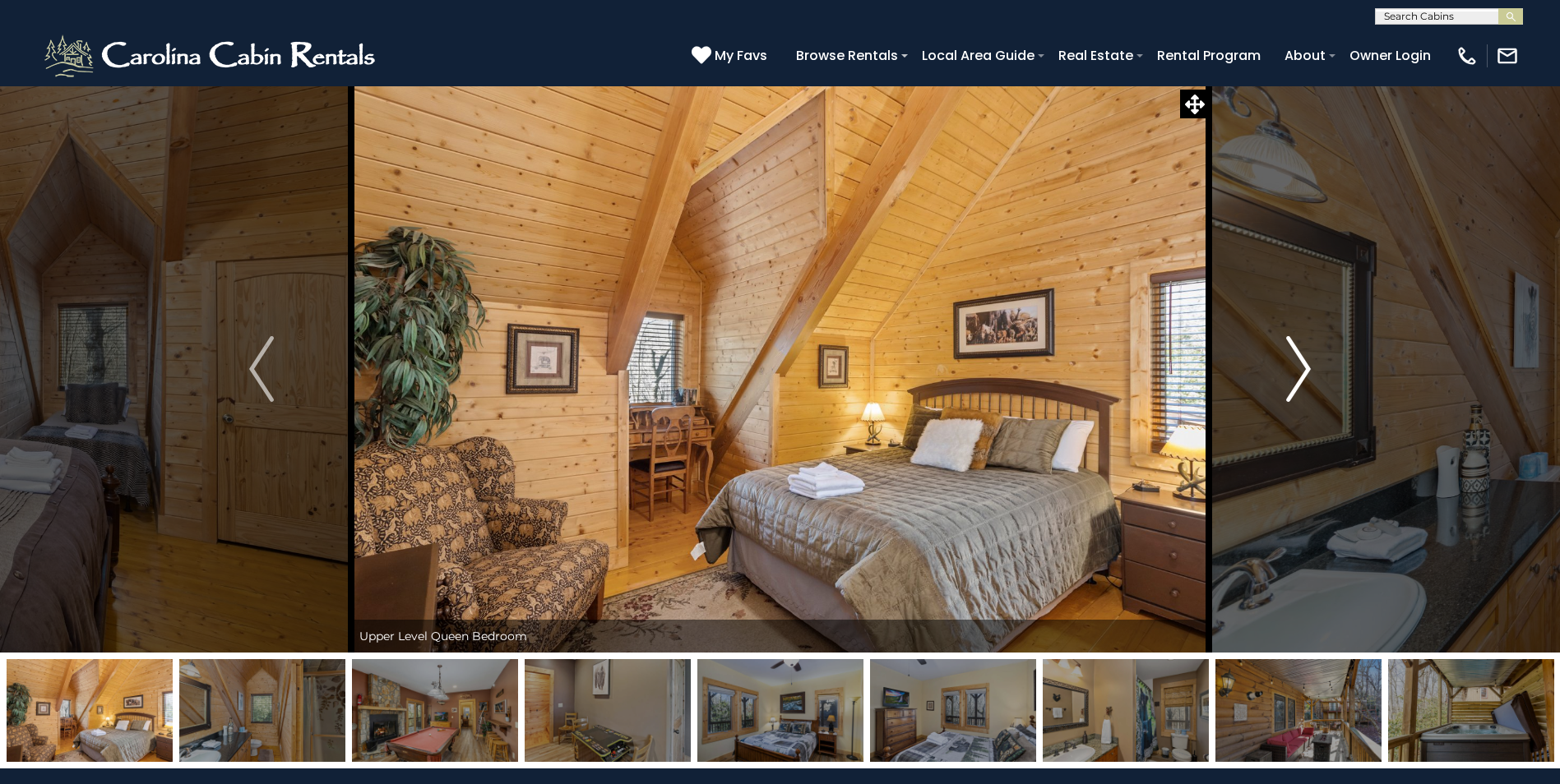
click at [1299, 365] on img "Next" at bounding box center [1298, 369] width 25 height 65
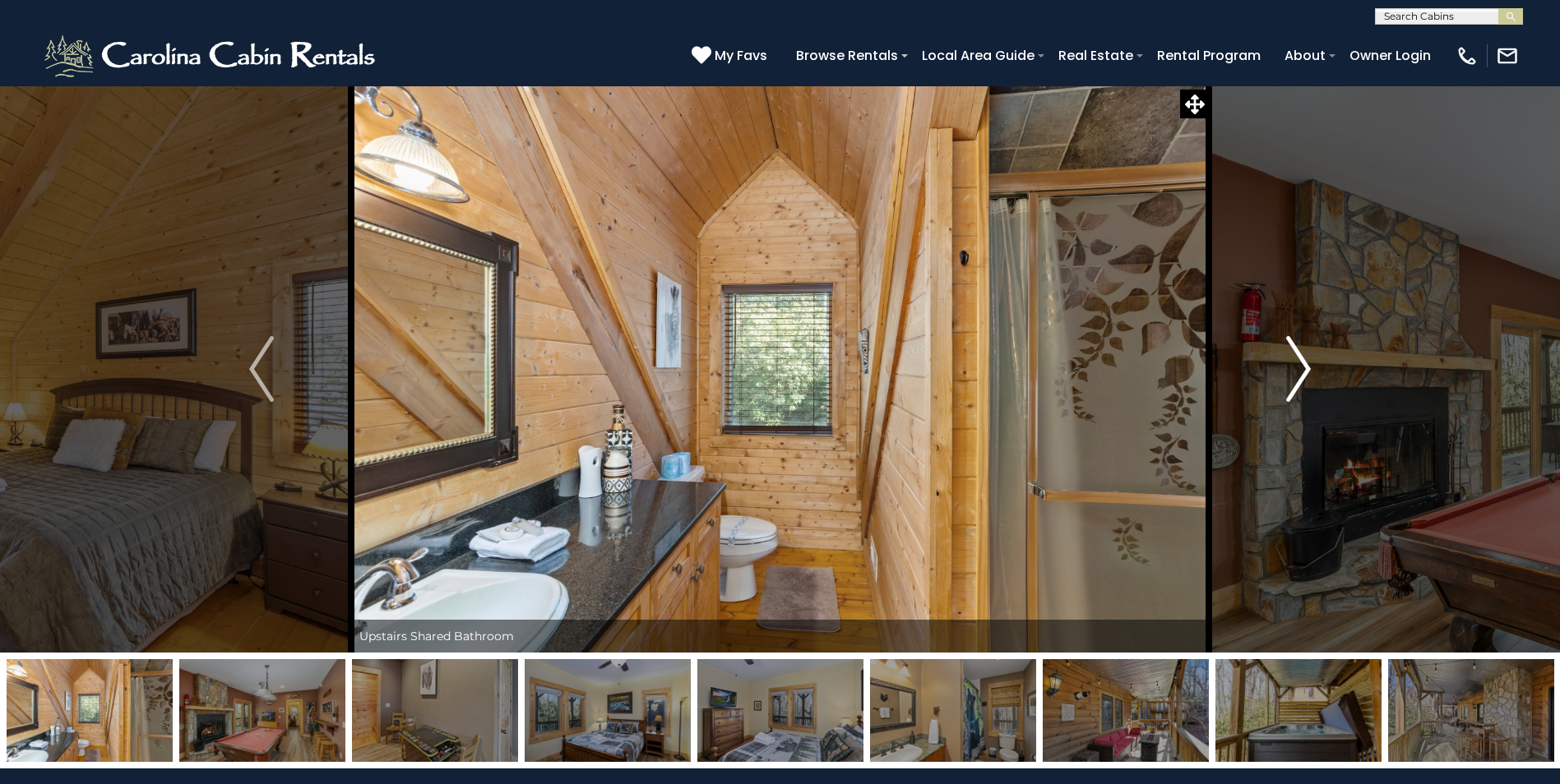
click at [1299, 364] on img "Next" at bounding box center [1298, 369] width 25 height 65
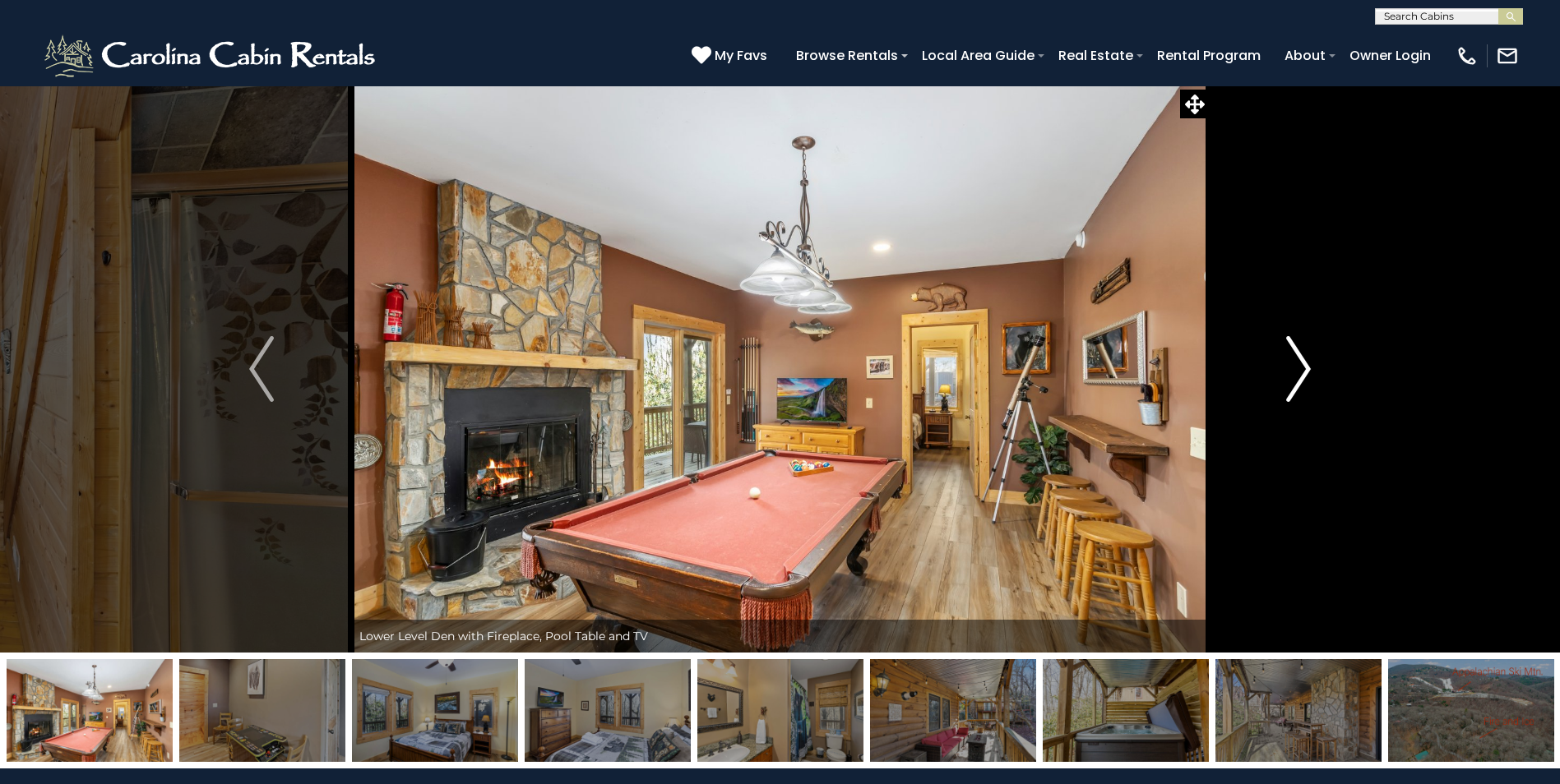
click at [1299, 364] on img "Next" at bounding box center [1298, 369] width 25 height 65
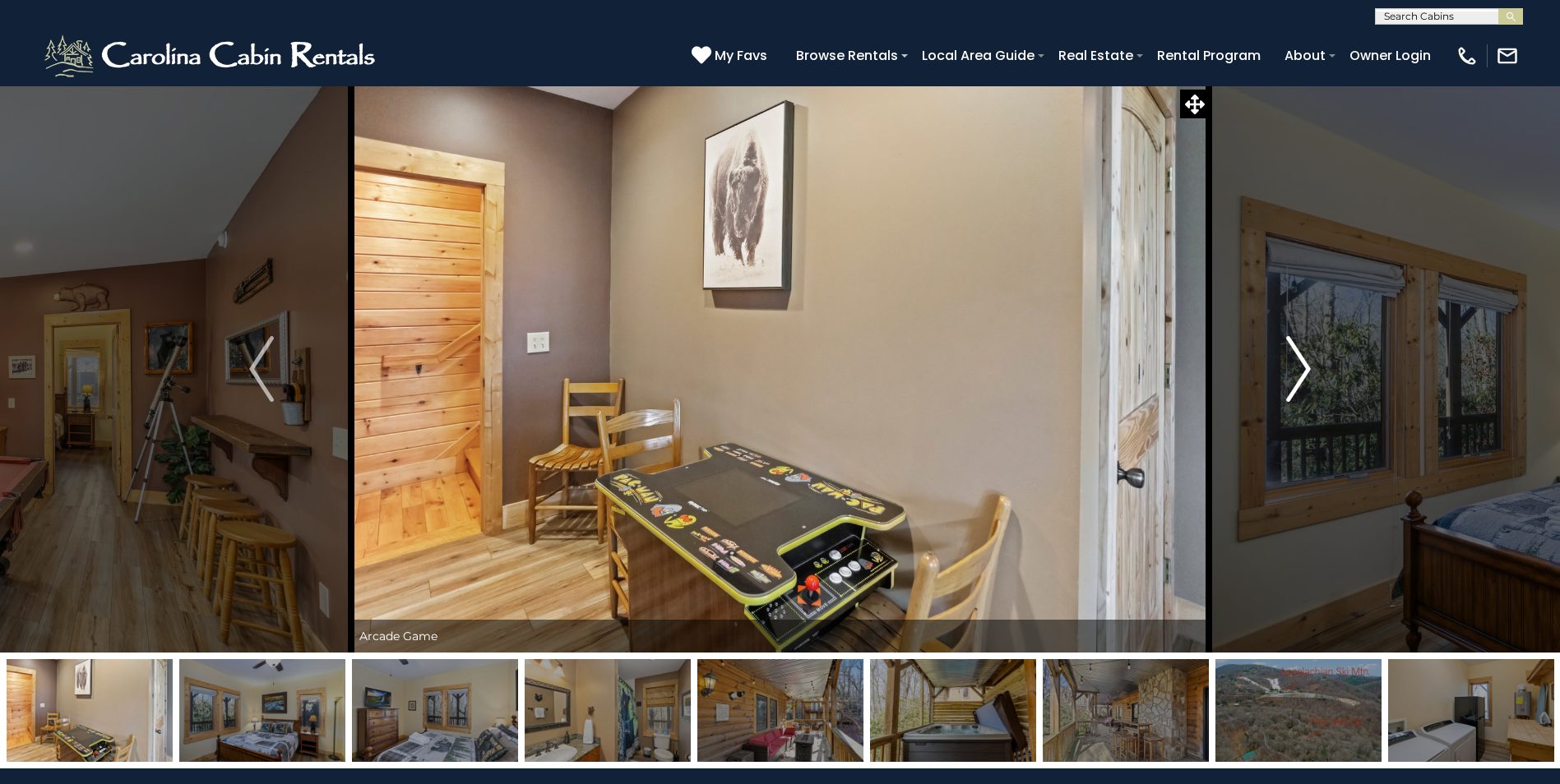
click at [1299, 364] on img "Next" at bounding box center [1298, 369] width 25 height 65
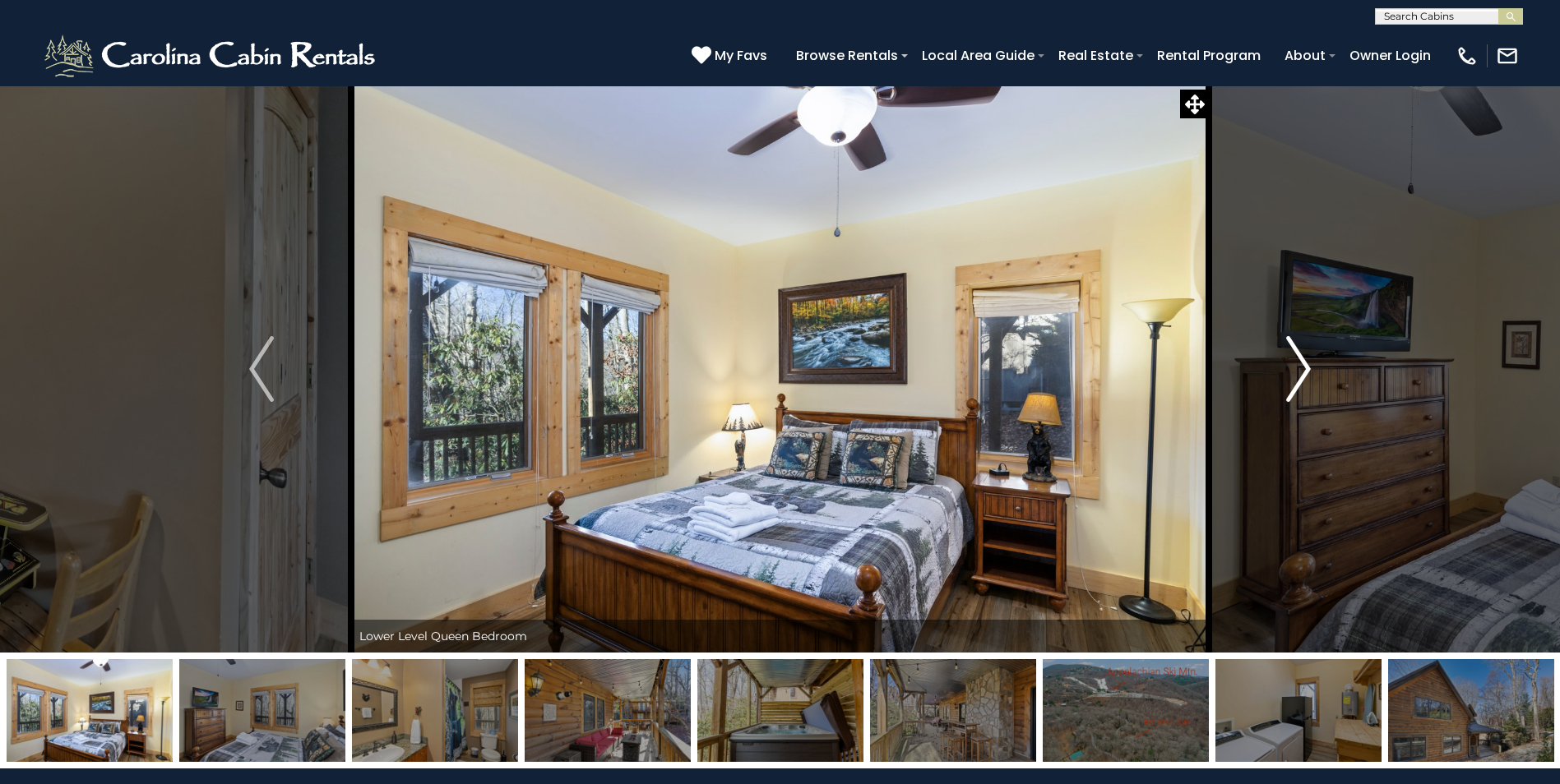
click at [1299, 364] on img "Next" at bounding box center [1298, 369] width 25 height 65
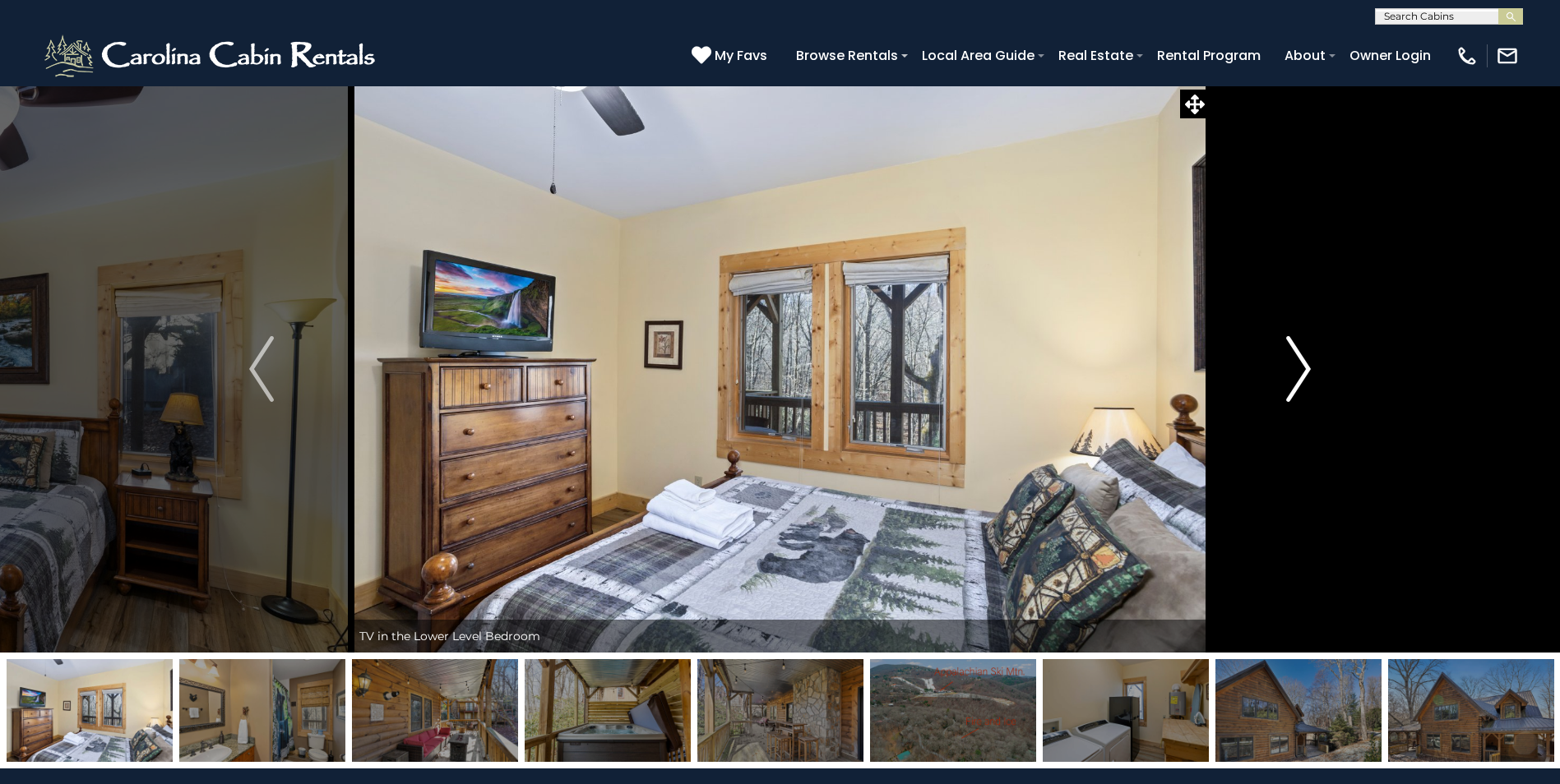
click at [1299, 364] on img "Next" at bounding box center [1298, 369] width 25 height 65
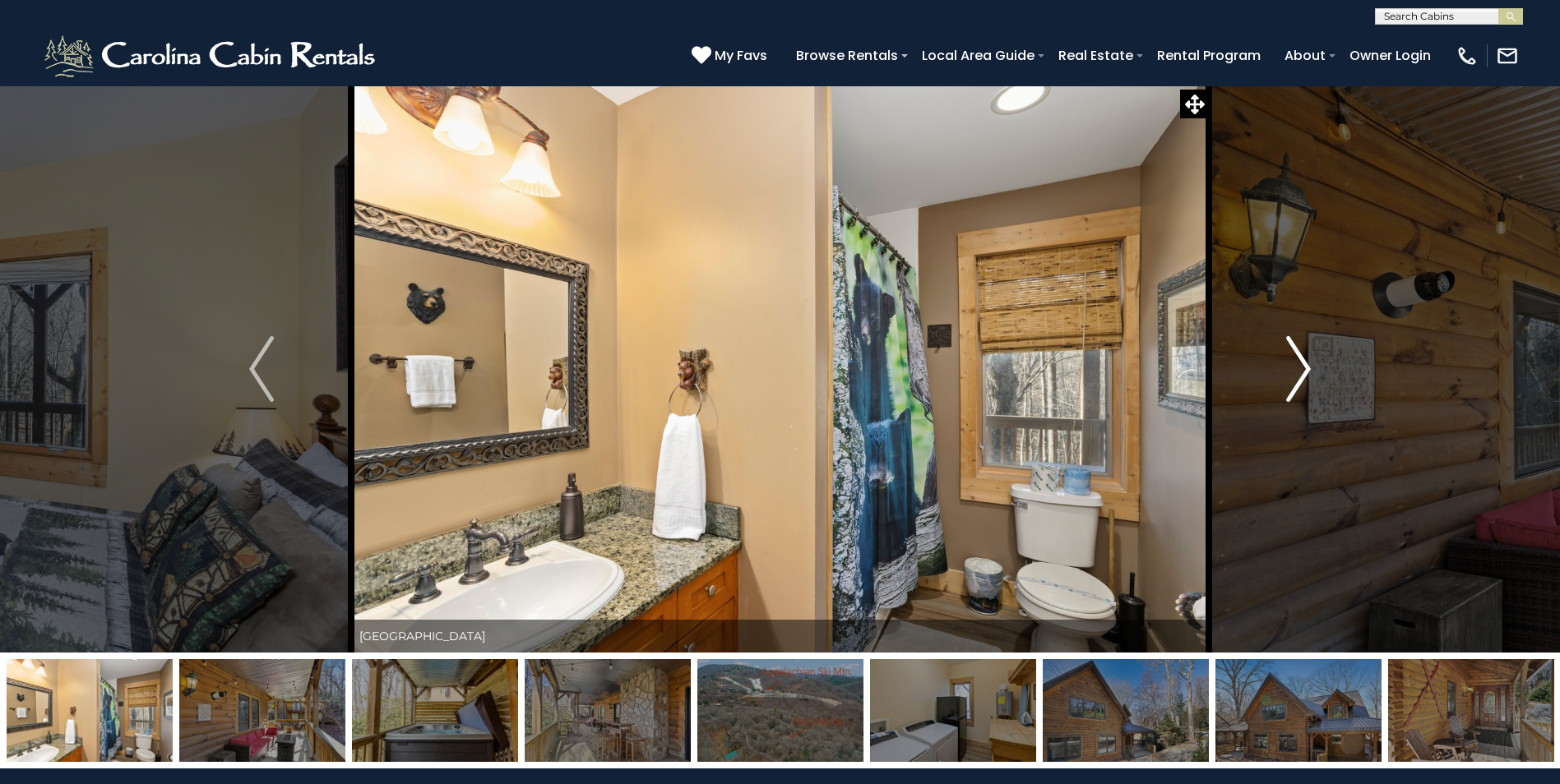
click at [1299, 364] on img "Next" at bounding box center [1298, 369] width 25 height 65
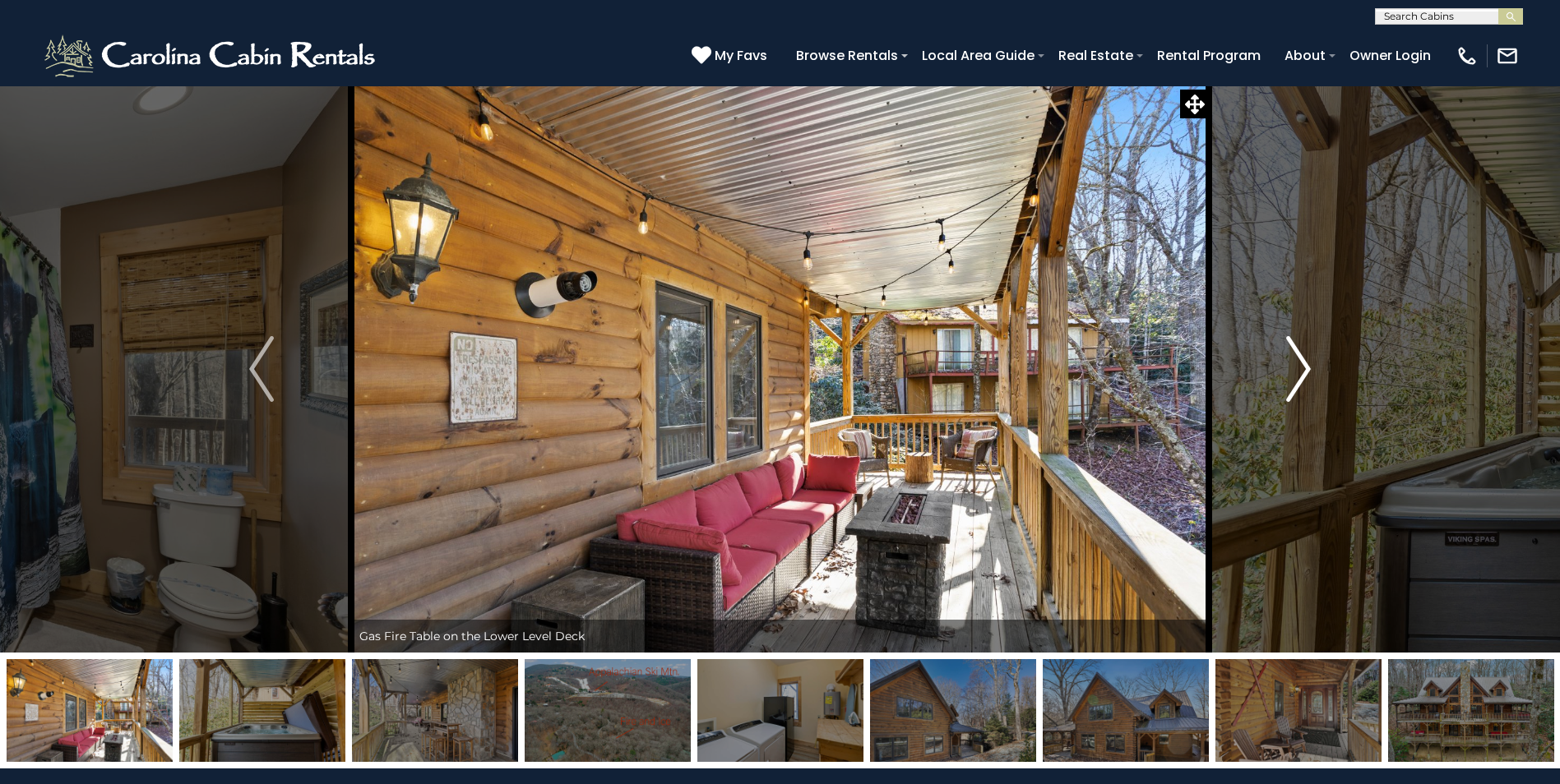
click at [1299, 364] on img "Next" at bounding box center [1298, 369] width 25 height 65
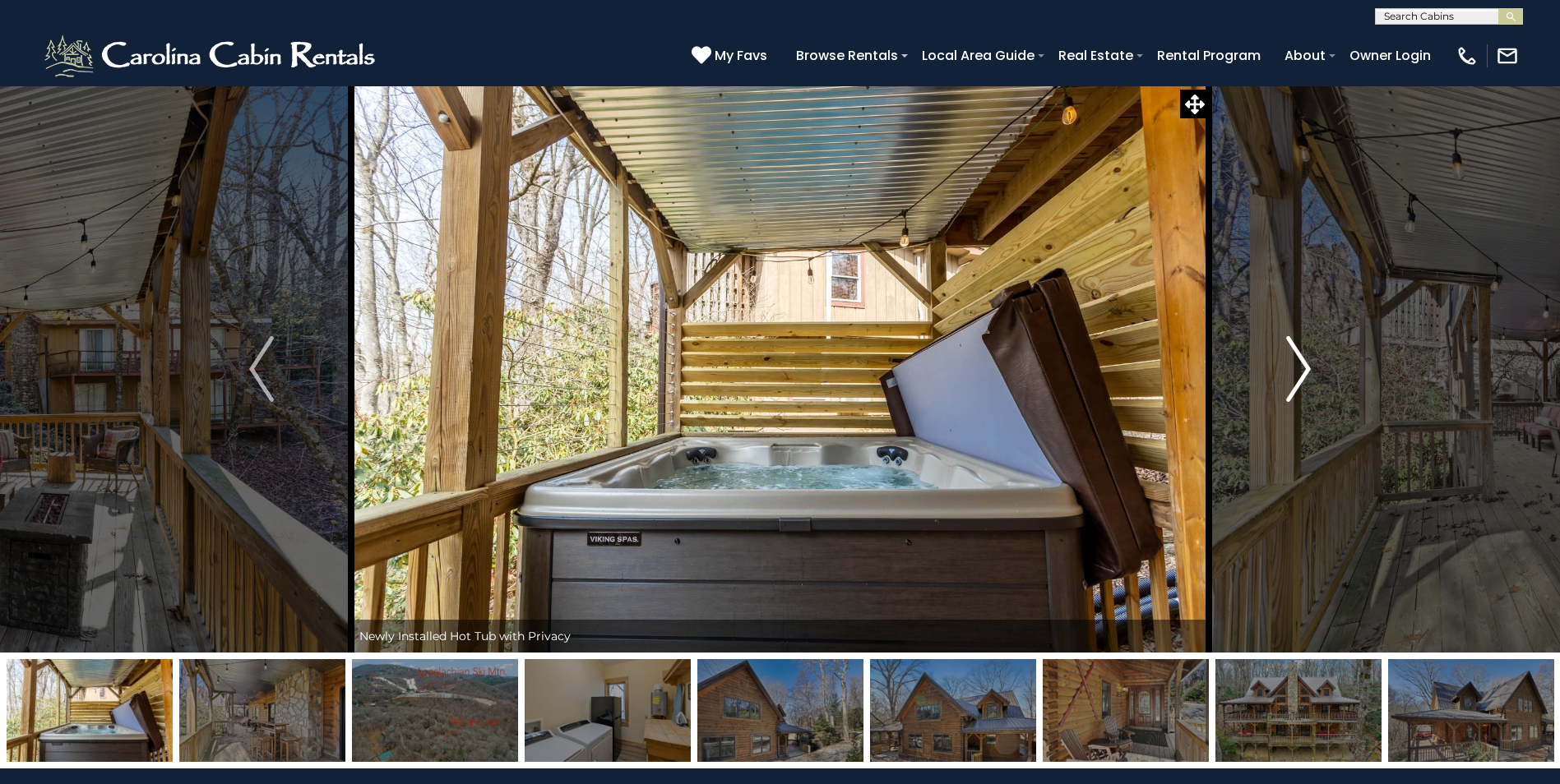
click at [1299, 364] on img "Next" at bounding box center [1298, 369] width 25 height 65
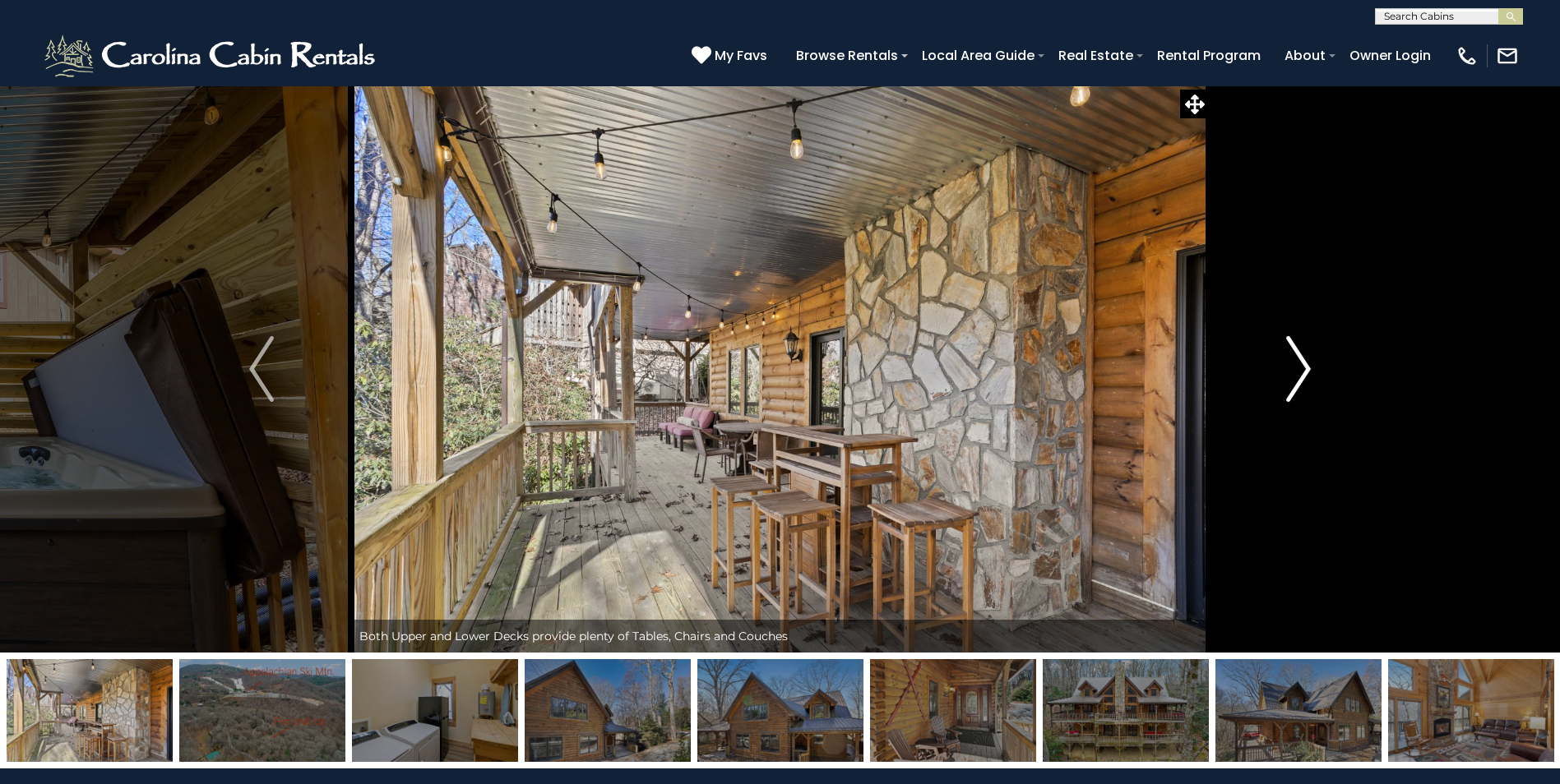
click at [1299, 364] on img "Next" at bounding box center [1298, 369] width 25 height 65
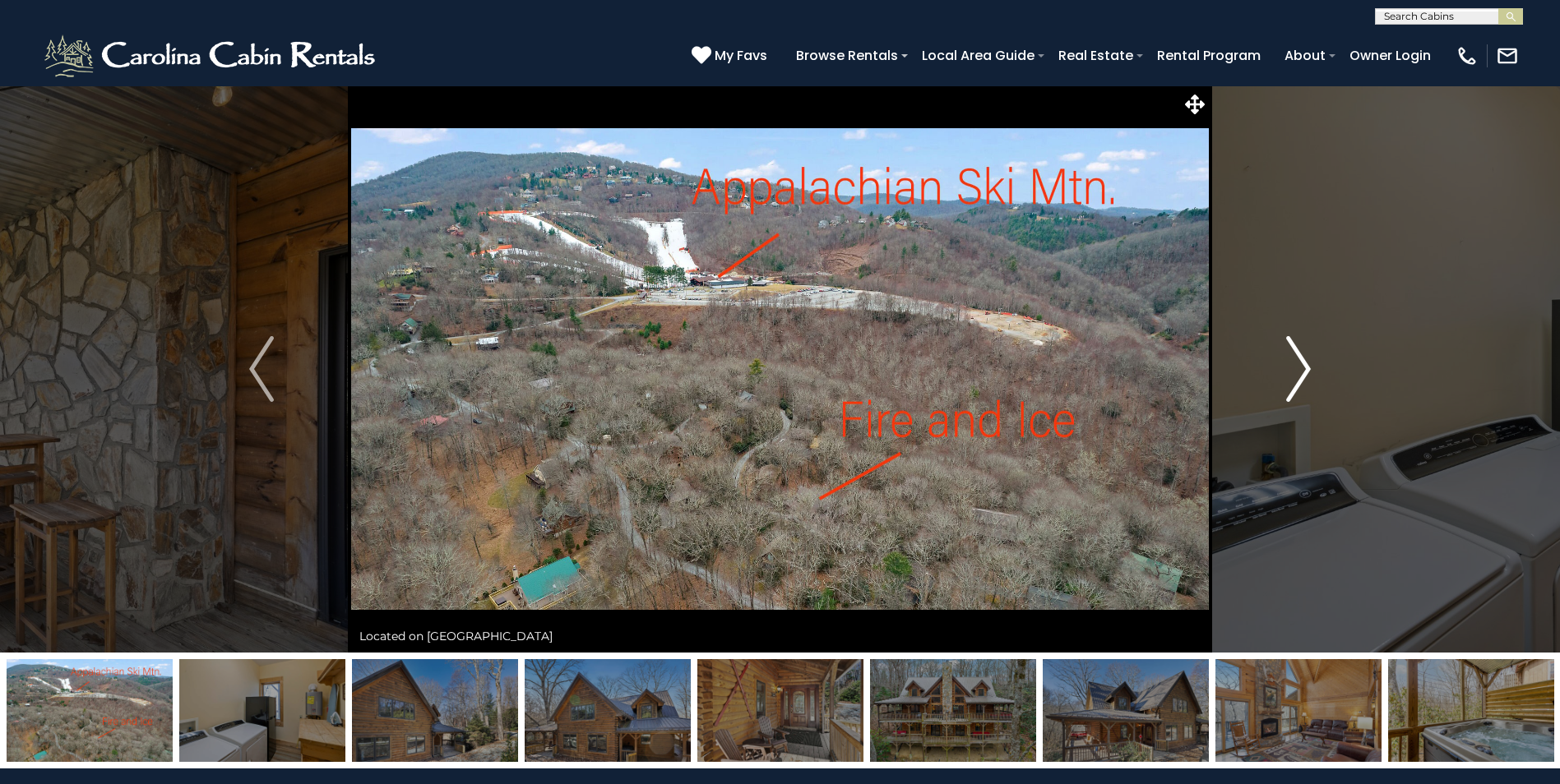
click at [1305, 372] on img "Next" at bounding box center [1298, 369] width 25 height 65
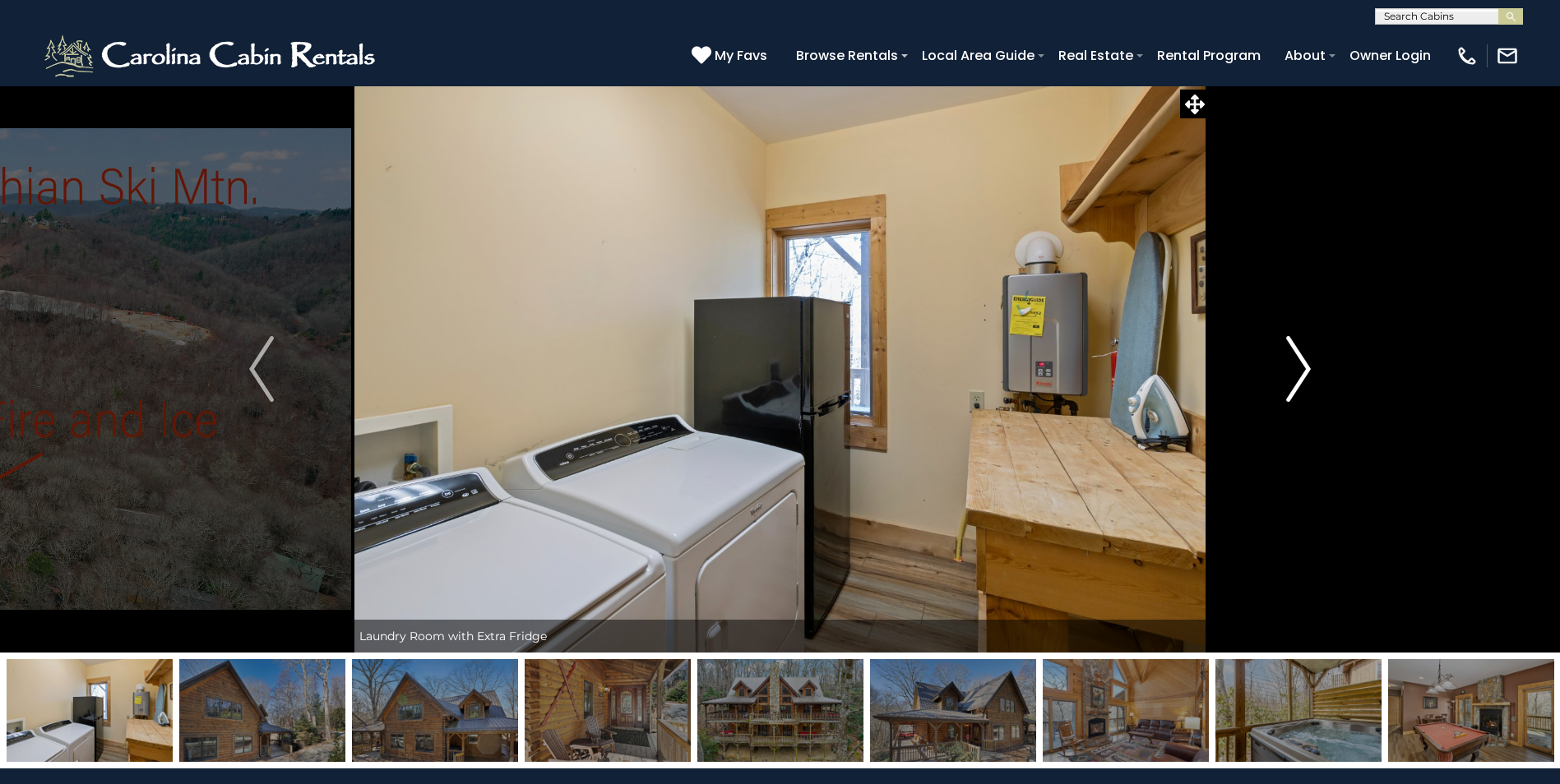
click at [1306, 367] on img "Next" at bounding box center [1298, 369] width 25 height 65
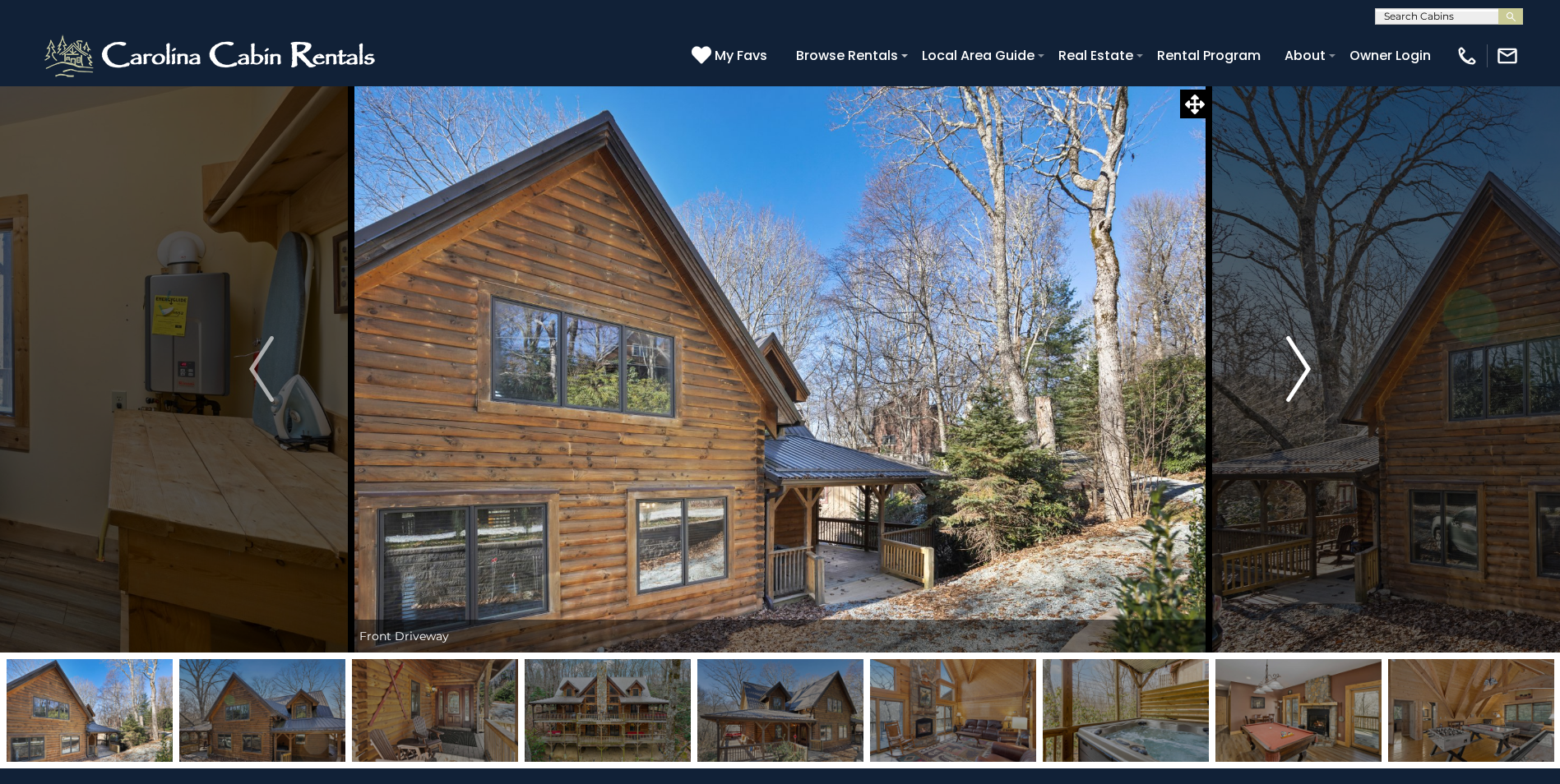
click at [1306, 367] on img "Next" at bounding box center [1298, 369] width 25 height 65
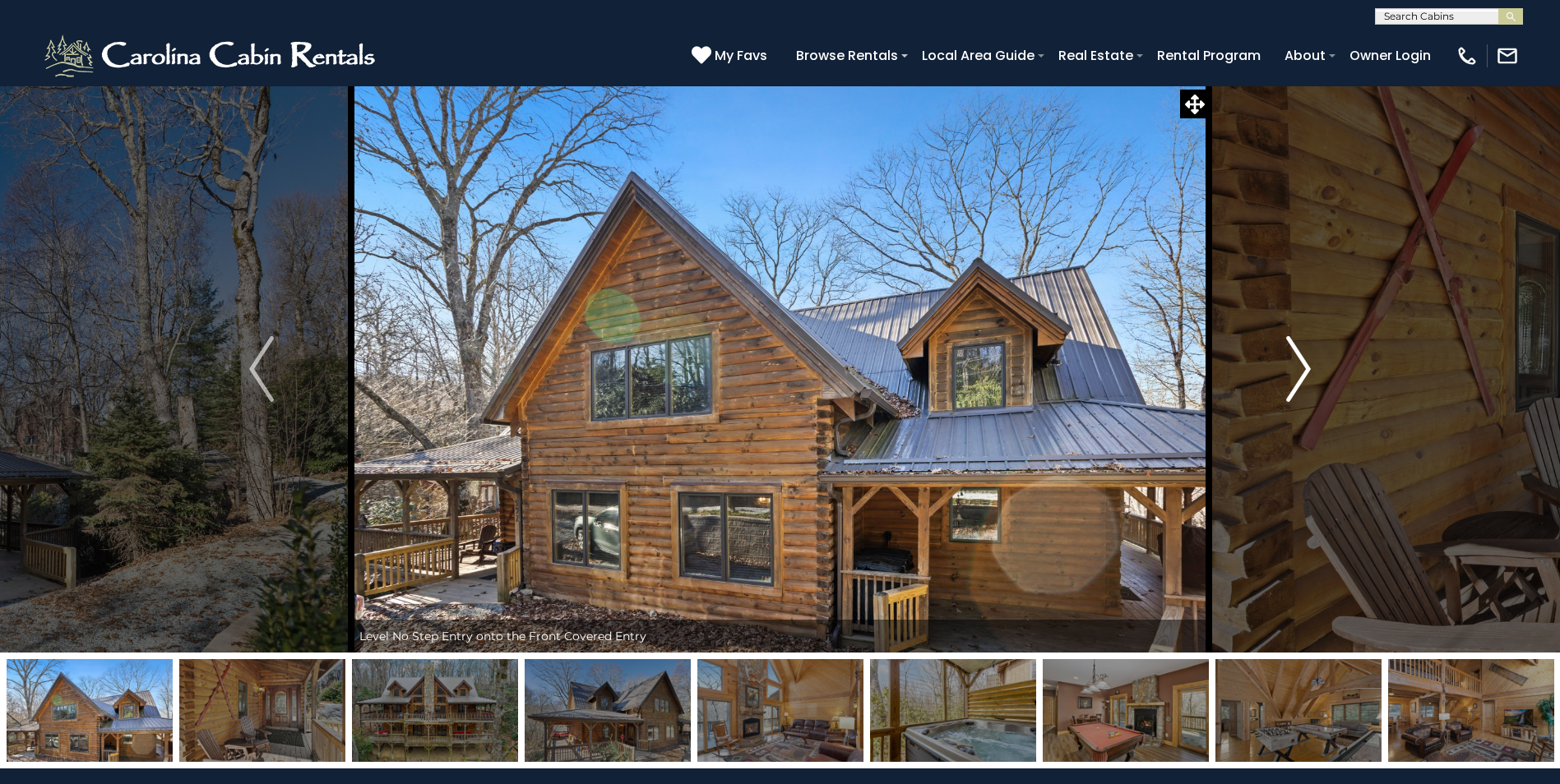
click at [1306, 367] on img "Next" at bounding box center [1298, 369] width 25 height 65
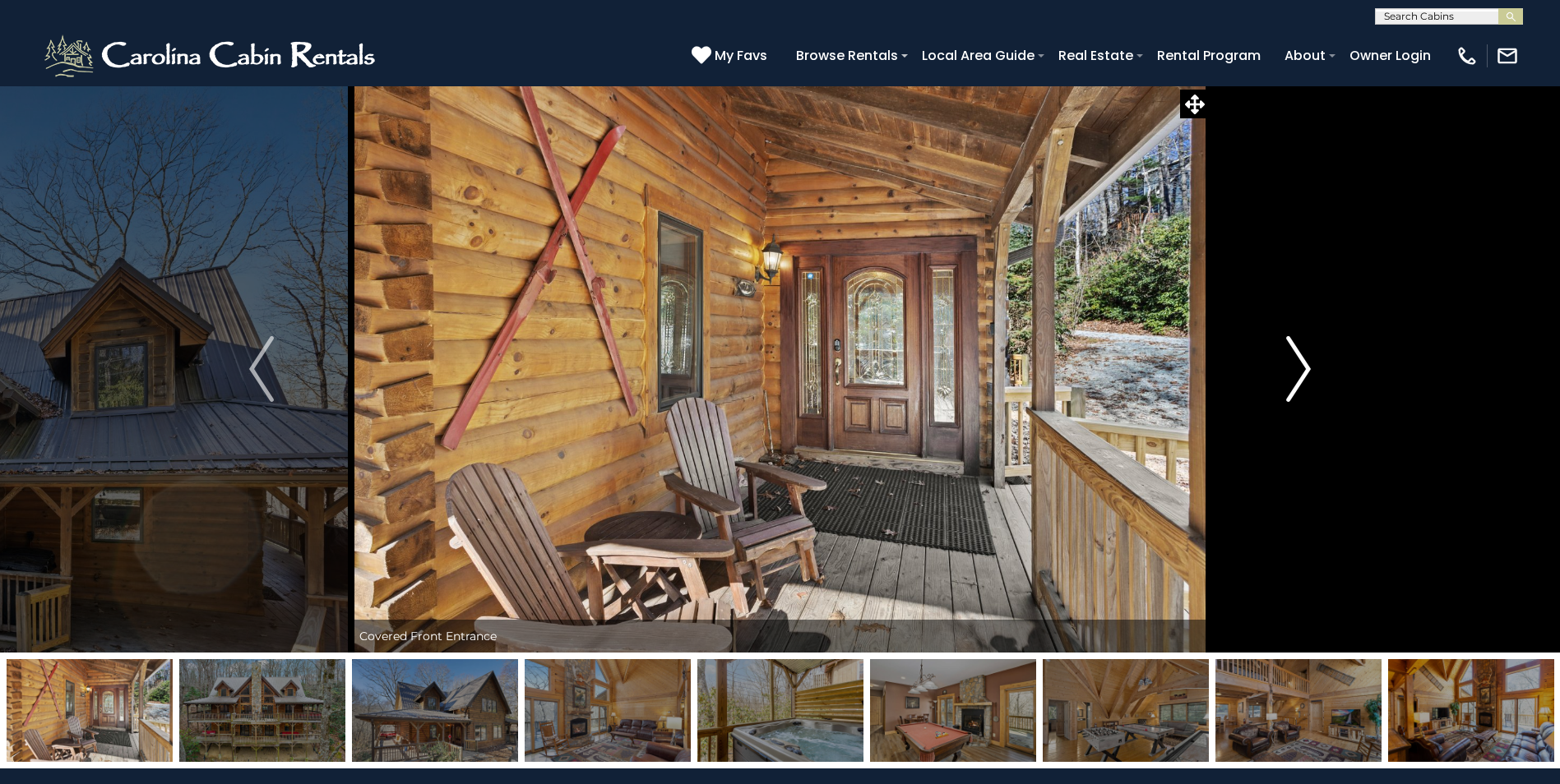
click at [1306, 367] on img "Next" at bounding box center [1298, 369] width 25 height 65
